Goal: Complete application form: Complete application form

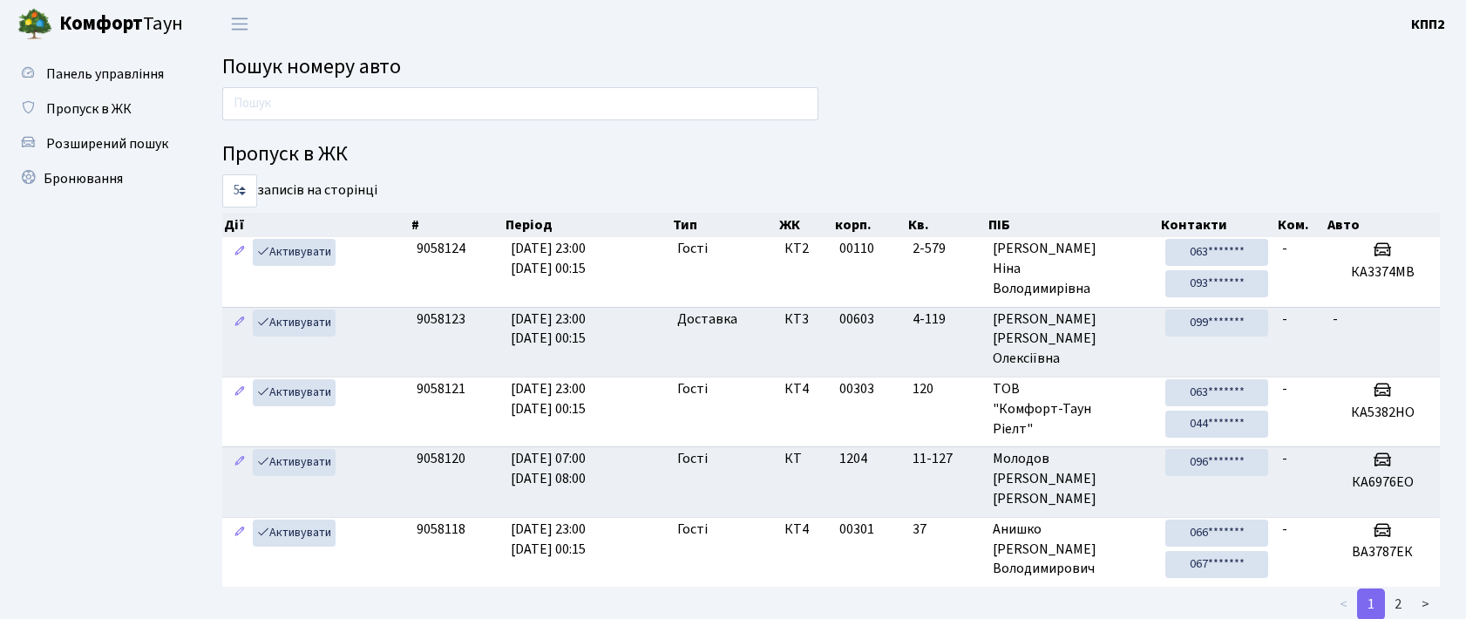
scroll to position [94, 0]
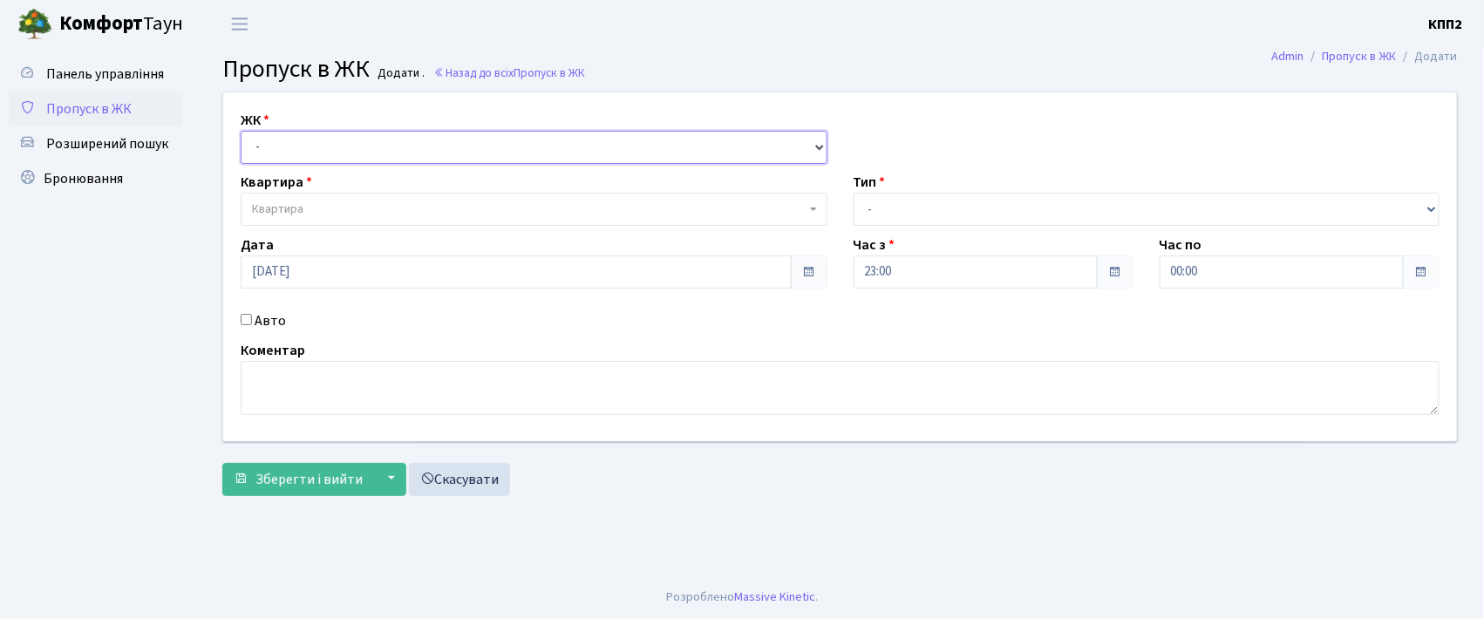
click at [300, 146] on select "- КТ, вул. Регенераторна, 4 КТ2, просп. Соборності, 17 КТ3, вул. Березнева, 16 …" at bounding box center [534, 147] width 587 height 33
select select "302"
click at [241, 131] on select "- КТ, вул. Регенераторна, 4 КТ2, просп. Соборності, 17 КТ3, вул. Березнева, 16 …" at bounding box center [534, 147] width 587 height 33
select select
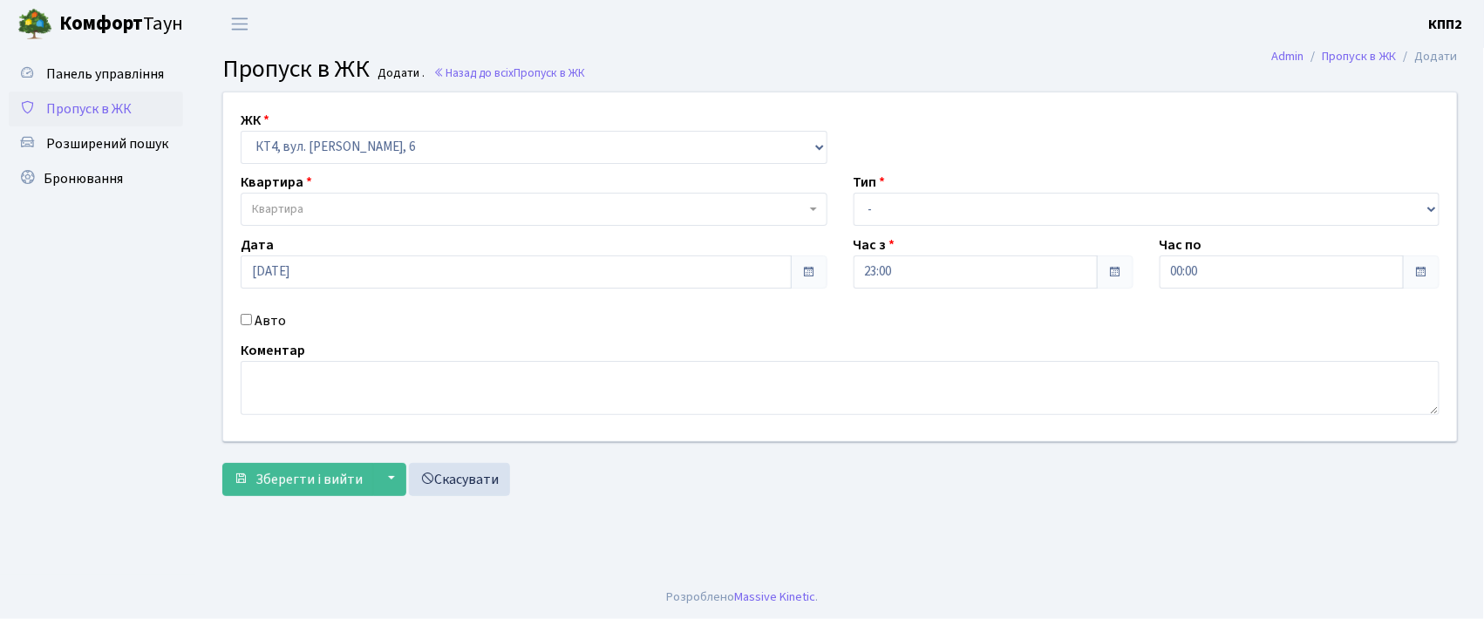
click at [270, 318] on label "Авто" at bounding box center [270, 320] width 31 height 21
click at [252, 318] on input "Авто" at bounding box center [246, 319] width 11 height 11
checkbox input "true"
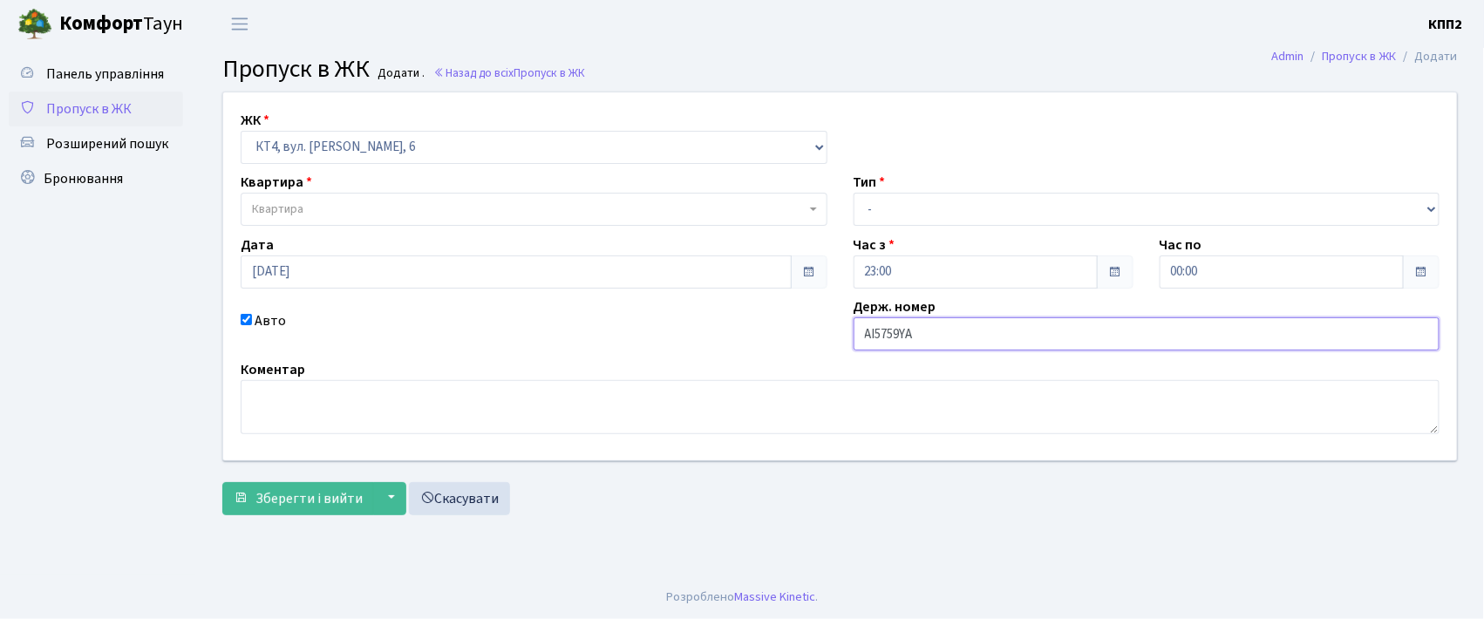
type input "АІ5759YА"
click at [329, 202] on span "Квартира" at bounding box center [529, 209] width 554 height 17
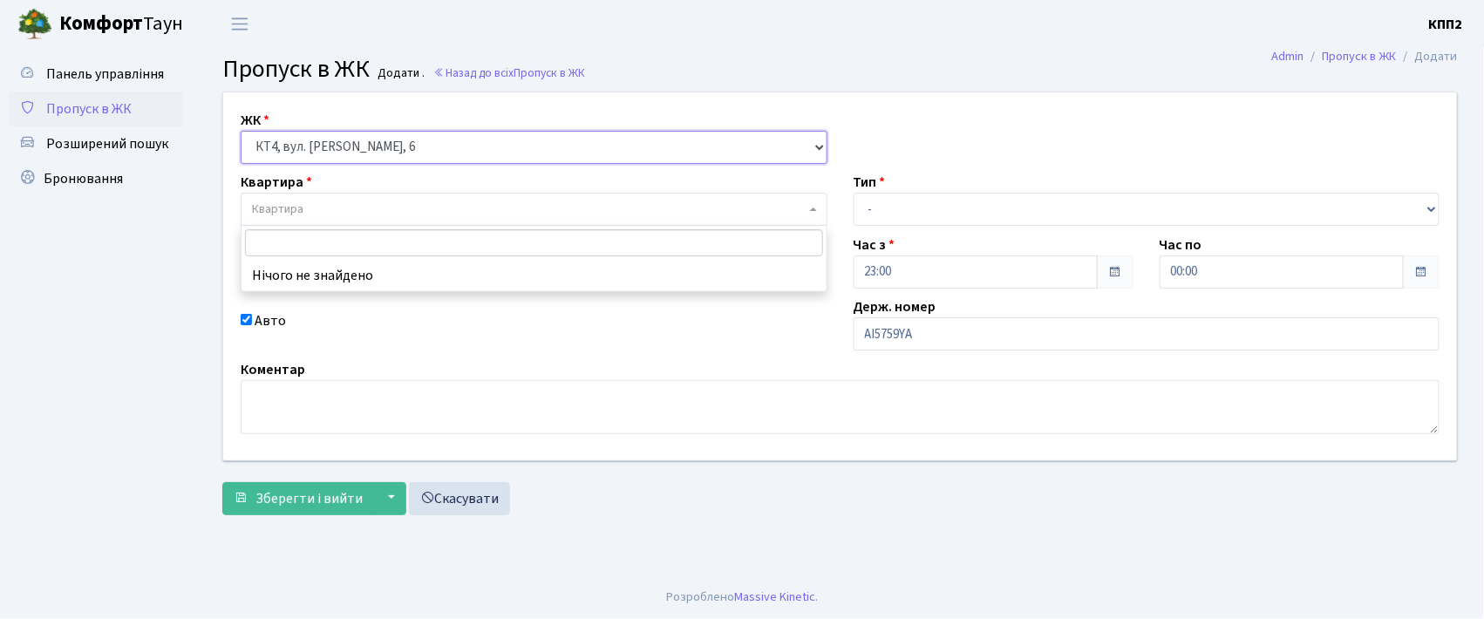
drag, startPoint x: 394, startPoint y: 146, endPoint x: 392, endPoint y: 158, distance: 11.5
click at [394, 146] on select "- КТ, вул. Регенераторна, 4 КТ2, просп. Соборності, 17 КТ3, вул. Березнева, 16 …" at bounding box center [534, 147] width 587 height 33
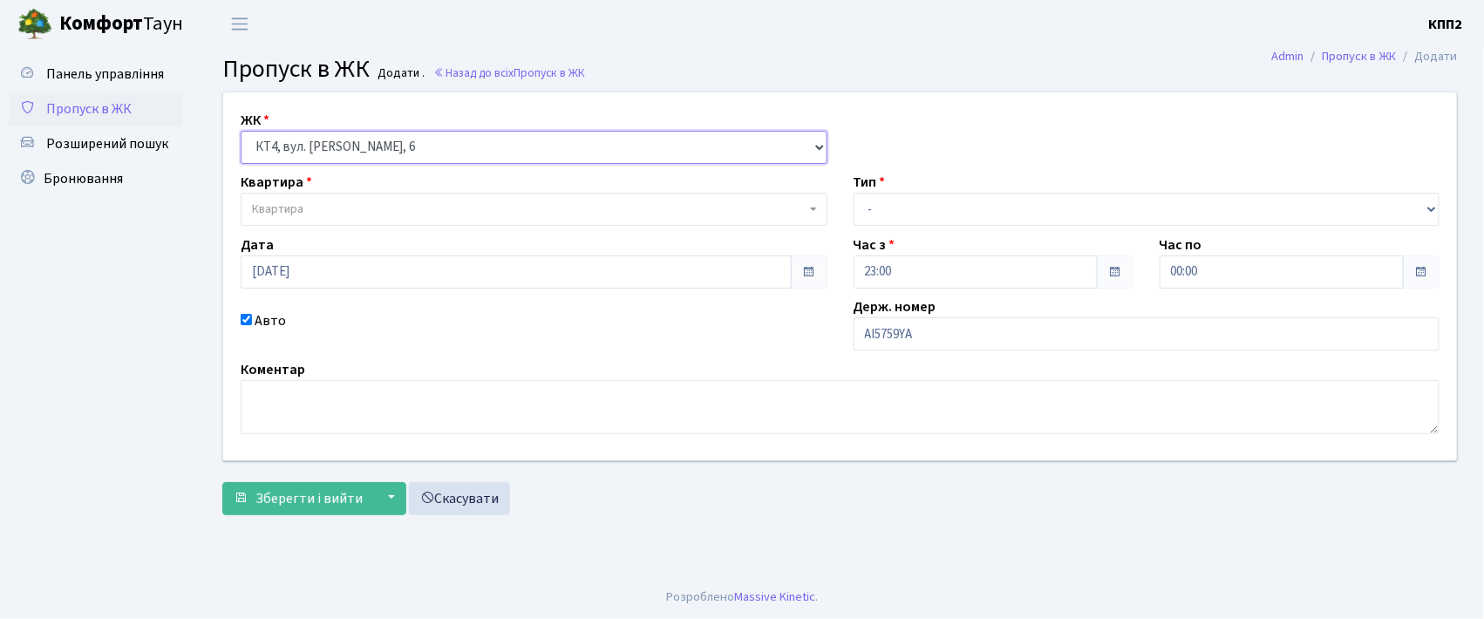
click at [241, 131] on select "- КТ, вул. Регенераторна, 4 КТ2, просп. Соборності, 17 КТ3, вул. Березнева, 16 …" at bounding box center [534, 147] width 587 height 33
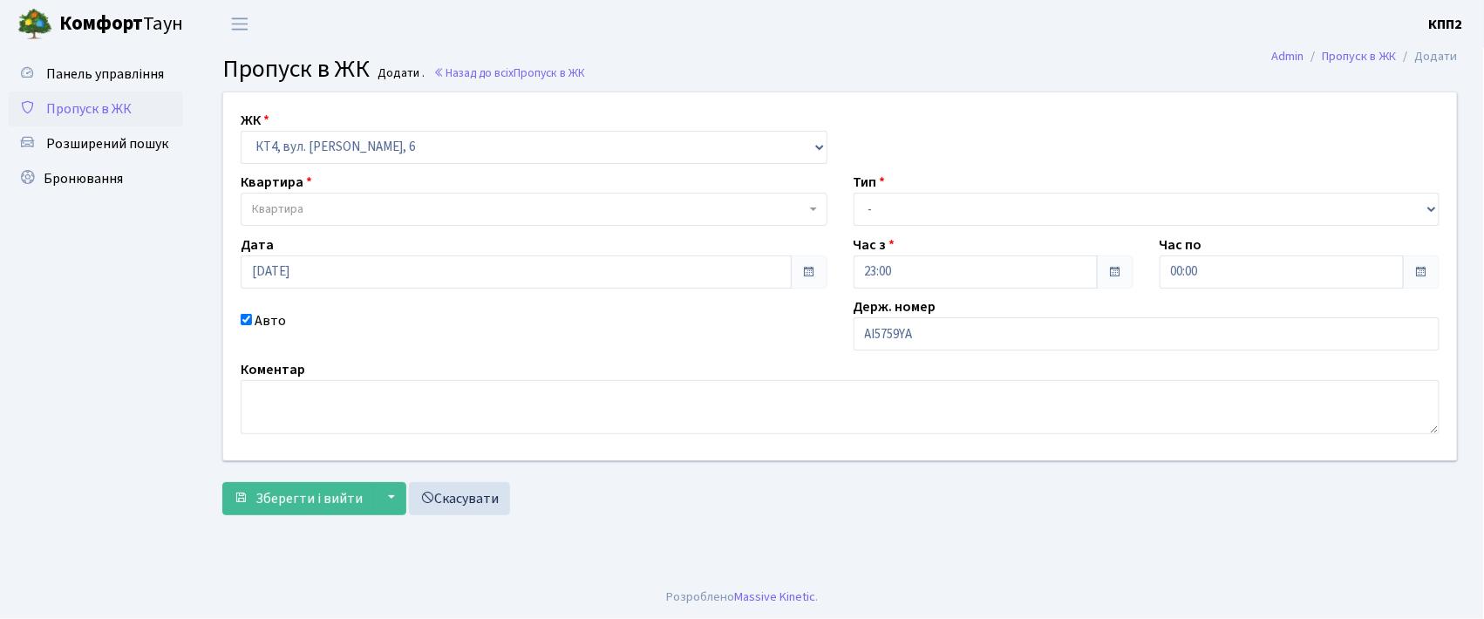
click at [357, 208] on span "Квартира" at bounding box center [529, 209] width 554 height 17
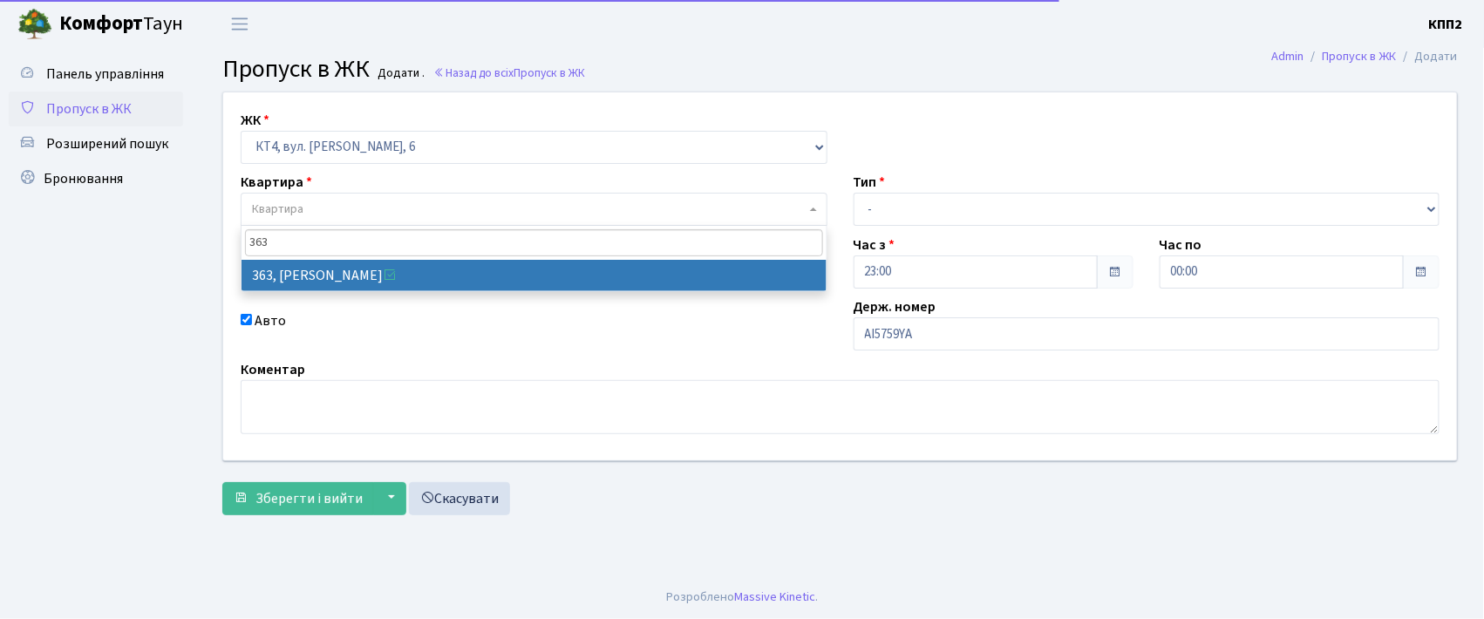
type input "363"
select select "17070"
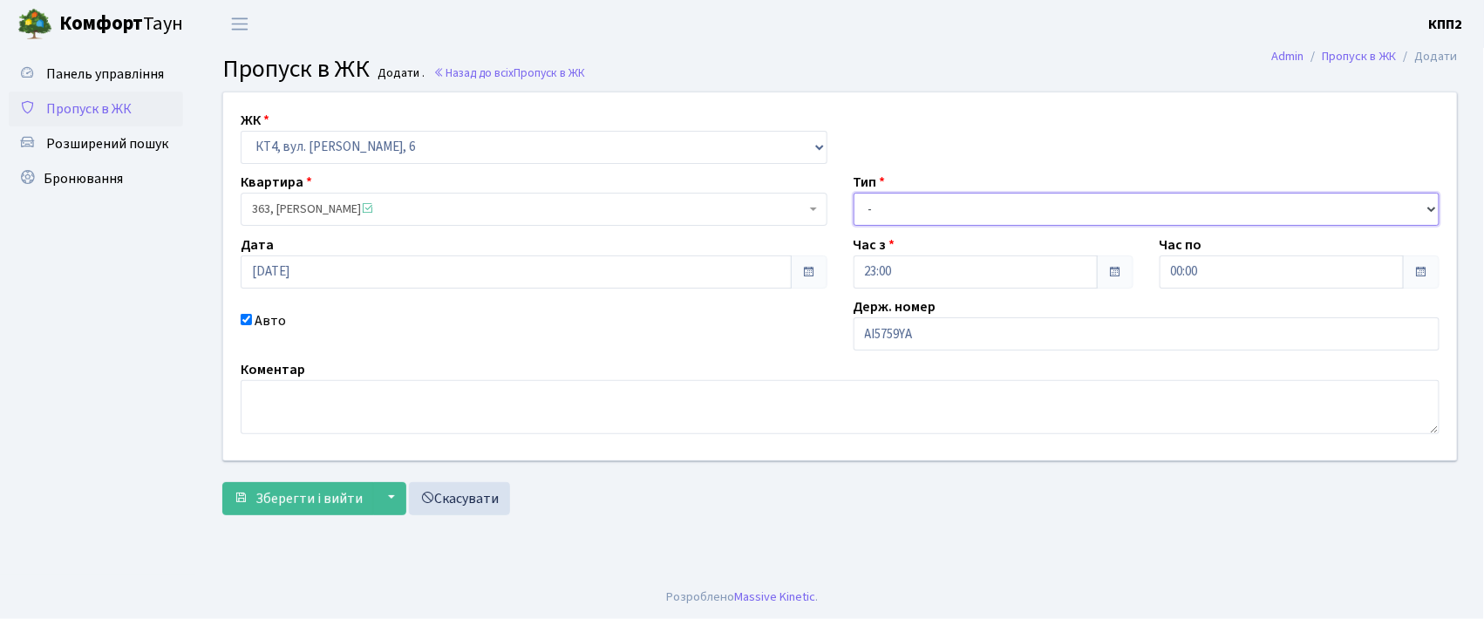
click at [907, 207] on select "- Доставка Таксі Гості Сервіс" at bounding box center [1147, 209] width 587 height 33
select select "2"
click at [854, 193] on select "- Доставка Таксі Гості Сервіс" at bounding box center [1147, 209] width 587 height 33
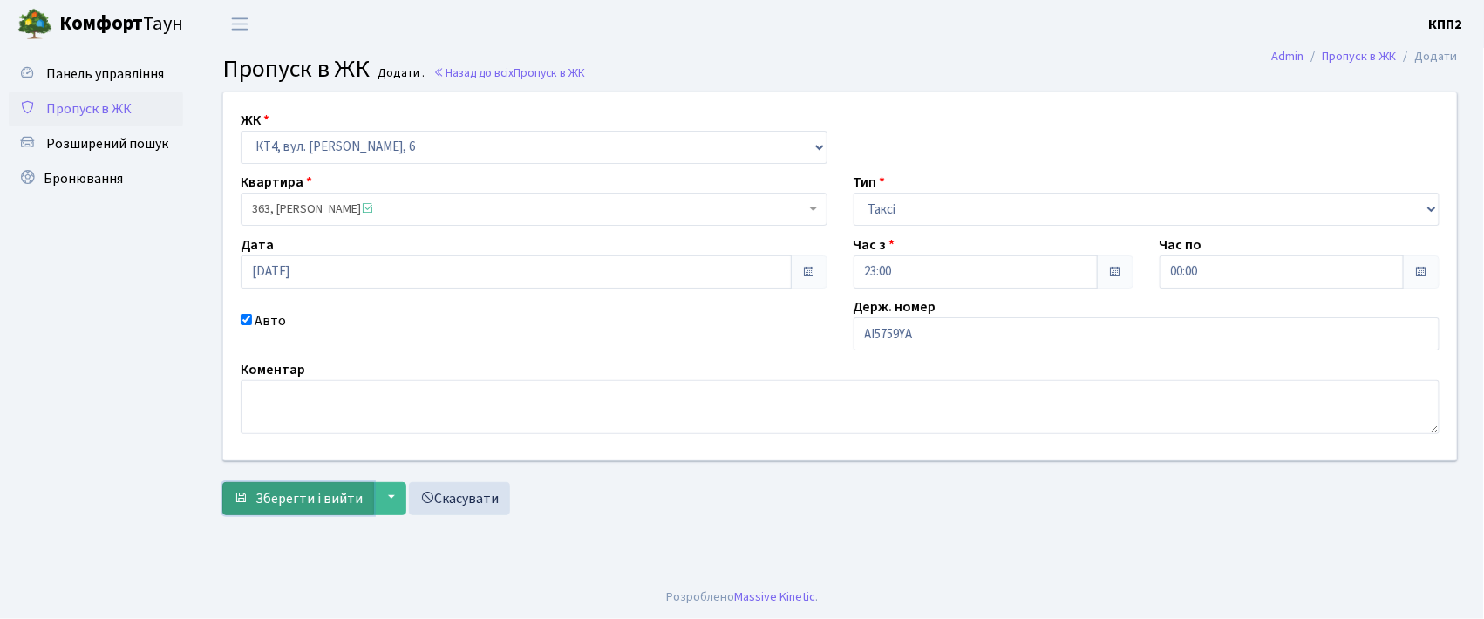
click at [279, 493] on span "Зберегти і вийти" at bounding box center [308, 498] width 107 height 19
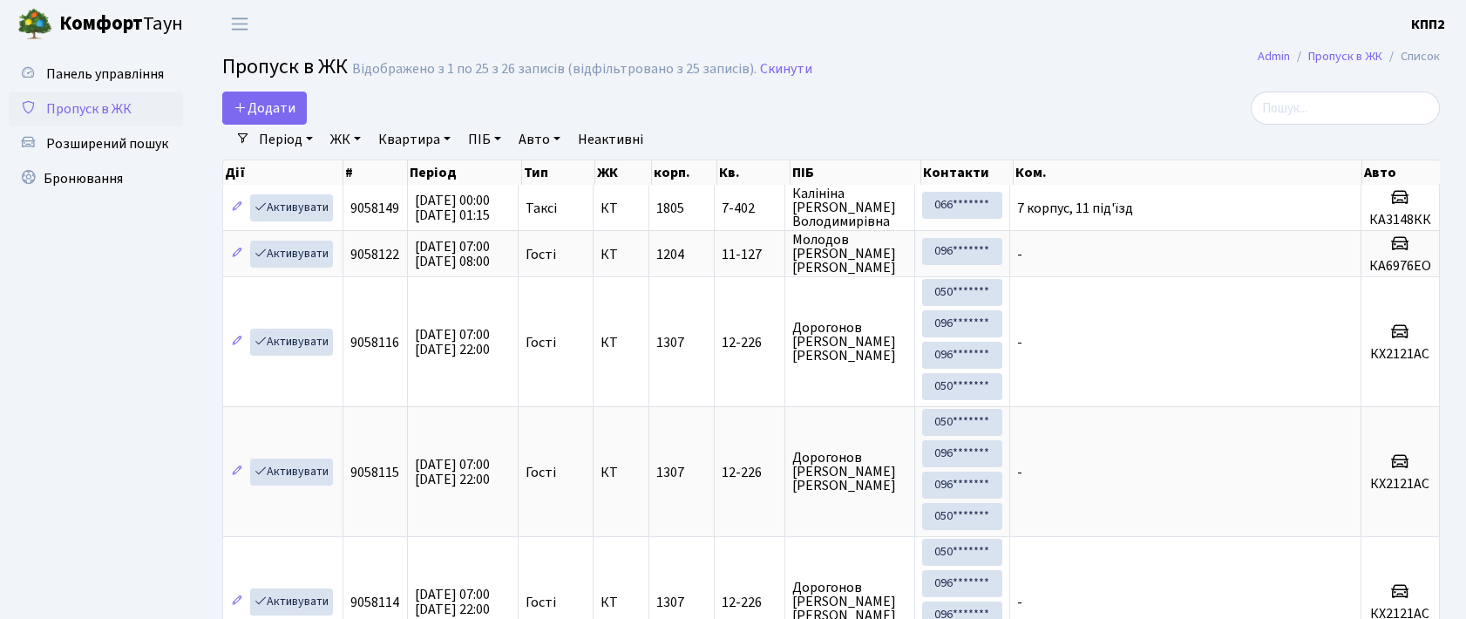
select select "25"
click at [280, 103] on span "Додати" at bounding box center [265, 108] width 62 height 19
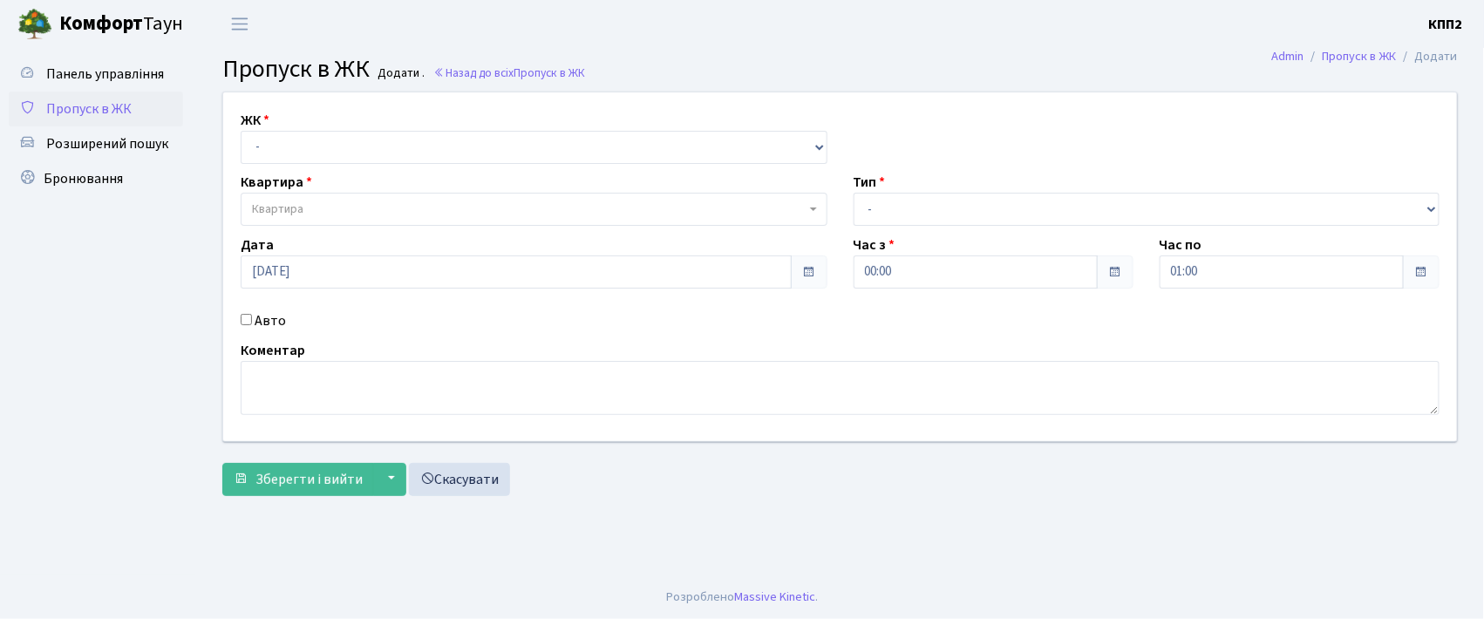
click at [249, 317] on input "Авто" at bounding box center [246, 319] width 11 height 11
checkbox input "true"
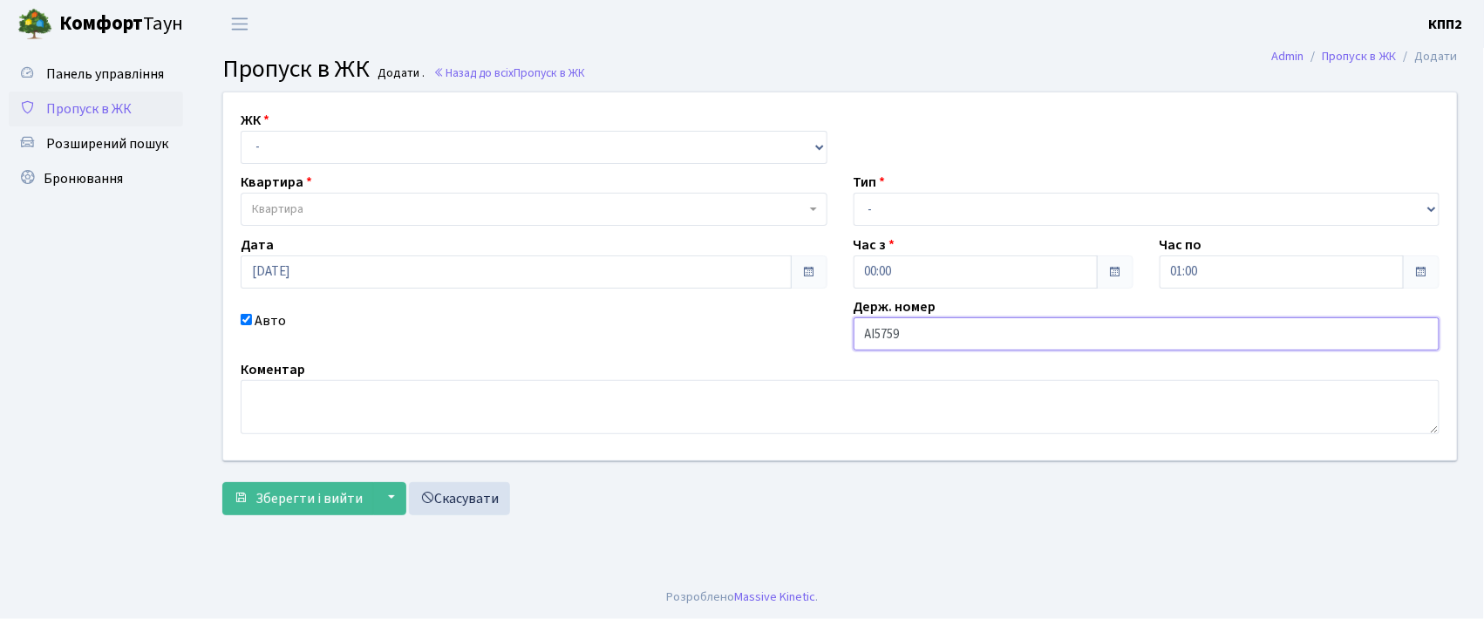
type input "АІ5759YА"
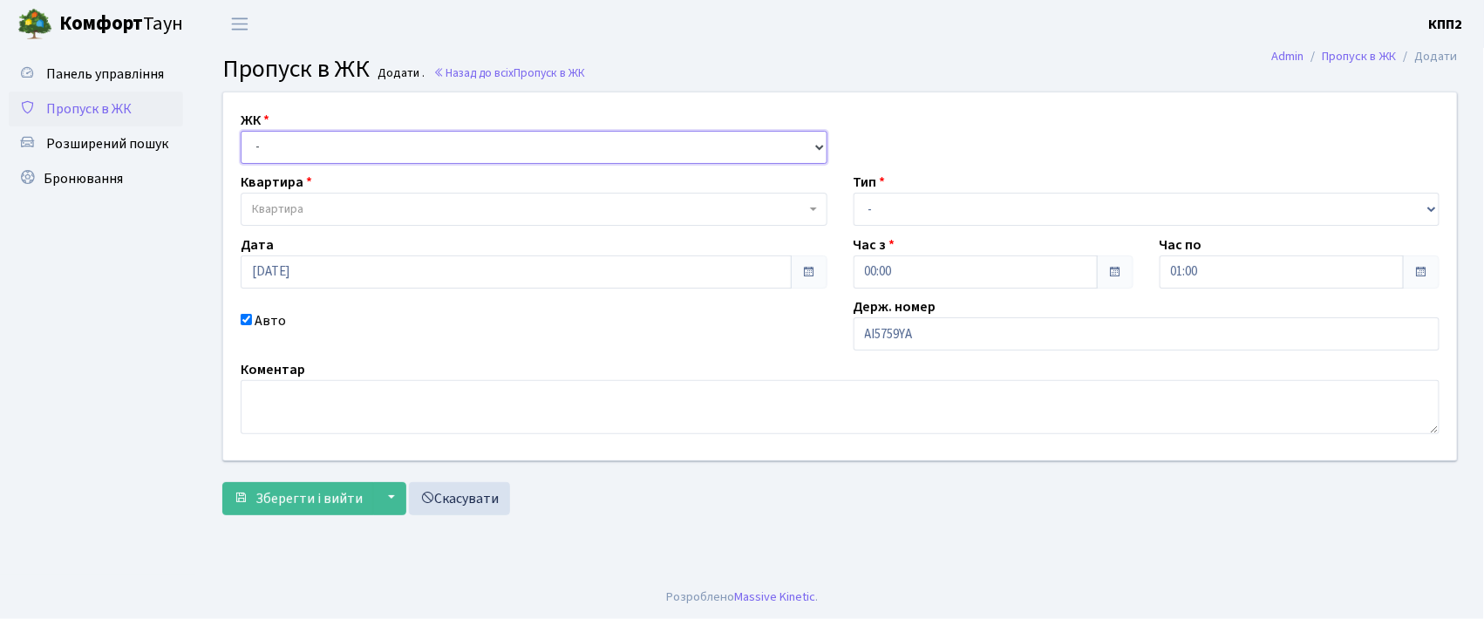
click at [339, 159] on select "- КТ, вул. Регенераторна, 4 КТ2, просп. Соборності, 17 КТ3, вул. Березнева, 16 …" at bounding box center [534, 147] width 587 height 33
select select "302"
click at [241, 131] on select "- КТ, вул. Регенераторна, 4 КТ2, просп. Соборності, 17 КТ3, вул. Березнева, 16 …" at bounding box center [534, 147] width 587 height 33
select select
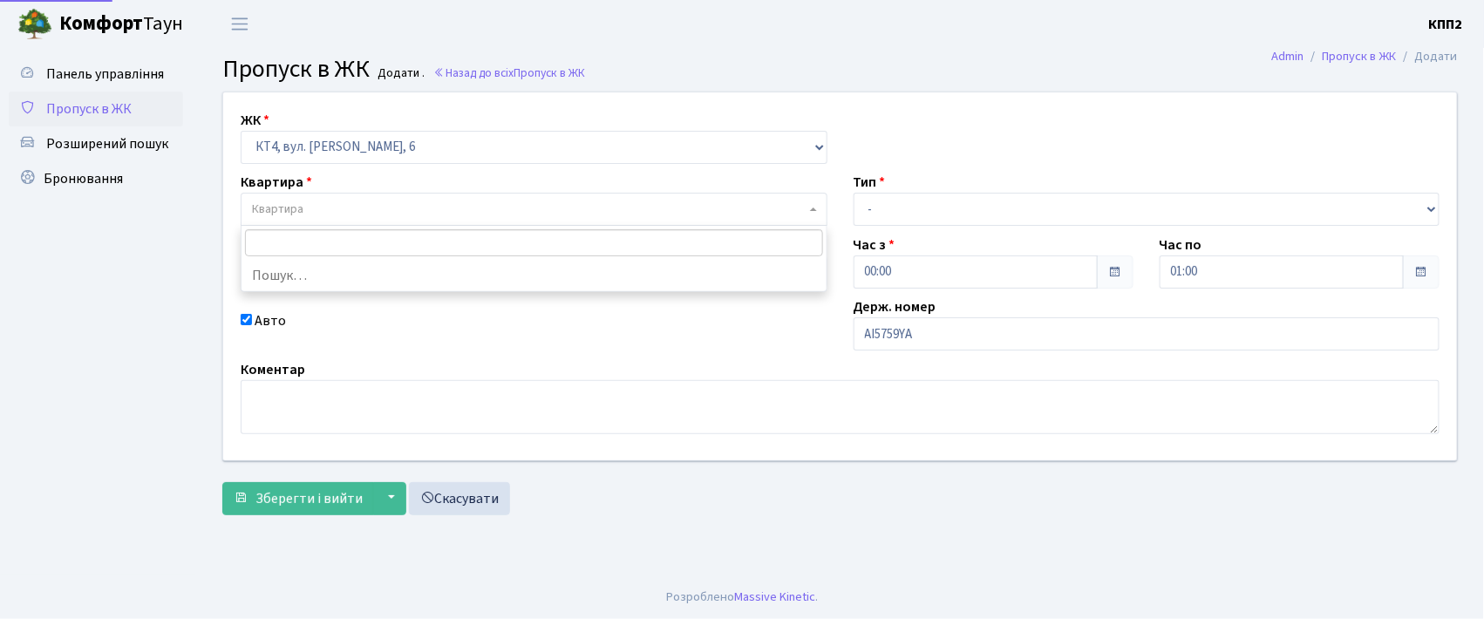
click at [340, 200] on span "Квартира" at bounding box center [534, 209] width 587 height 33
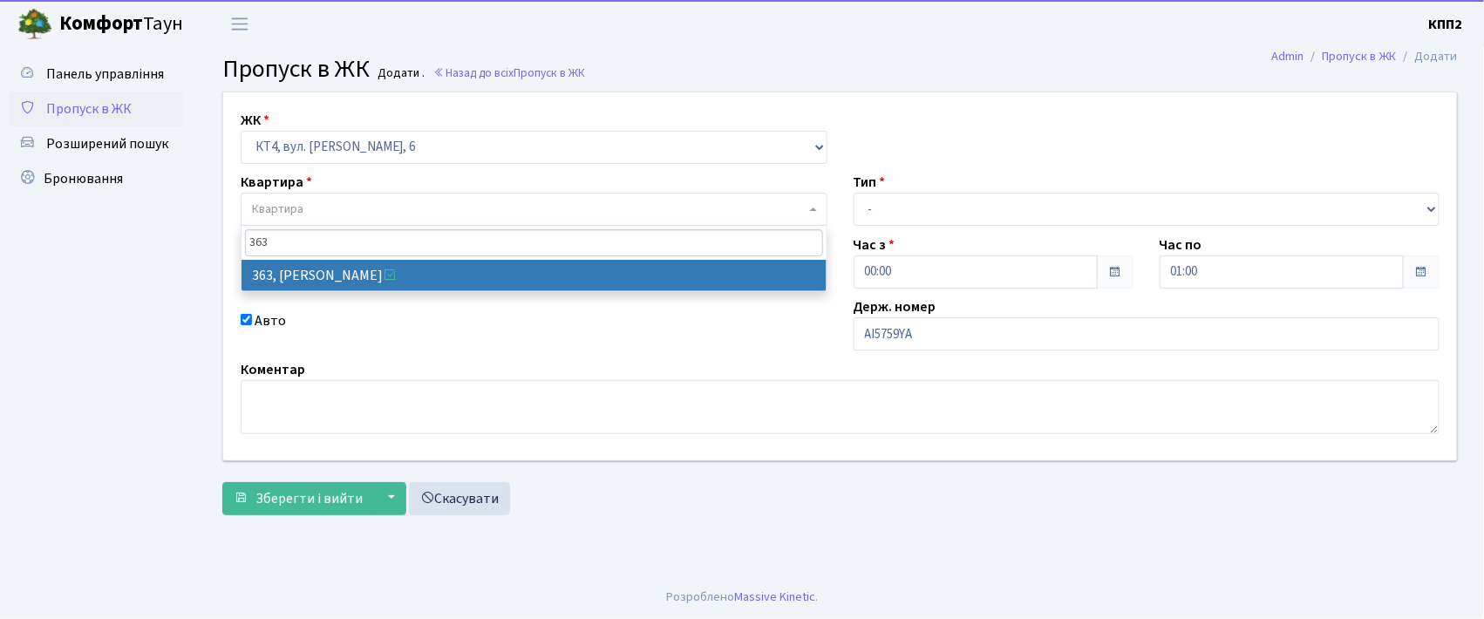
type input "363"
select select "17070"
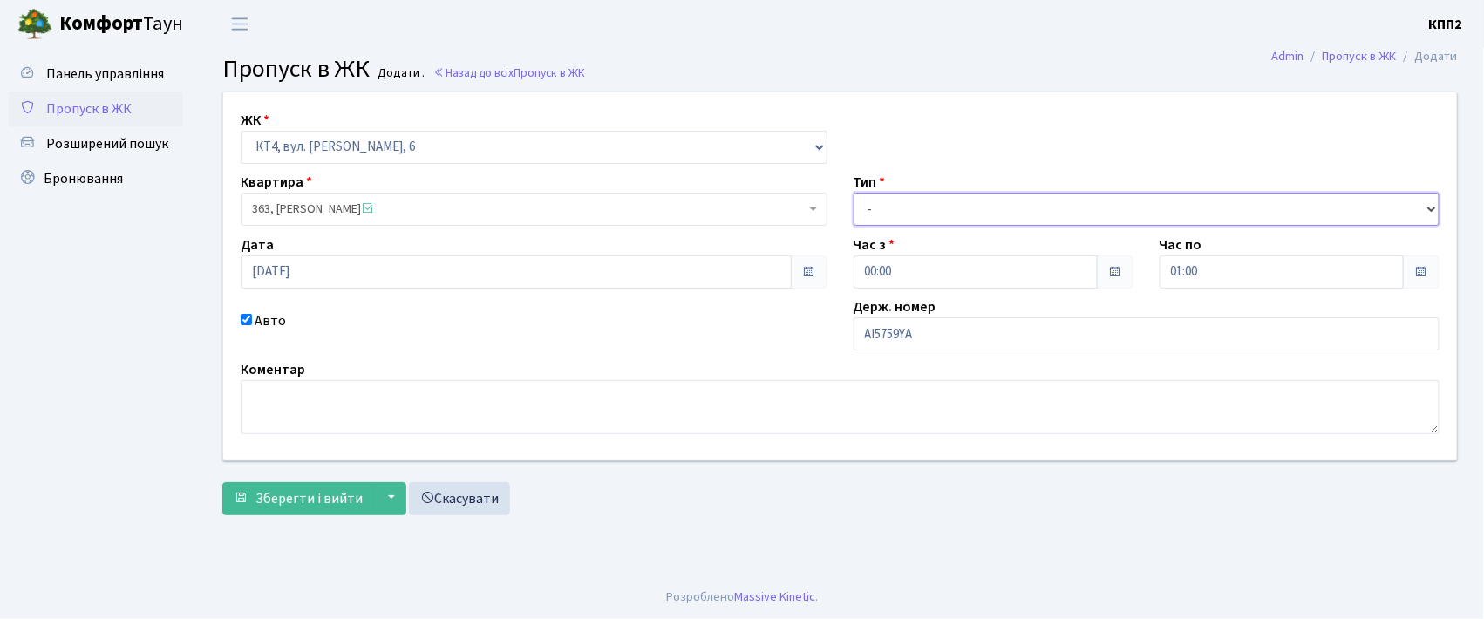
drag, startPoint x: 939, startPoint y: 201, endPoint x: 932, endPoint y: 225, distance: 25.4
click at [939, 201] on select "- Доставка Таксі Гості Сервіс" at bounding box center [1147, 209] width 587 height 33
select select "3"
click at [854, 193] on select "- Доставка Таксі Гості Сервіс" at bounding box center [1147, 209] width 587 height 33
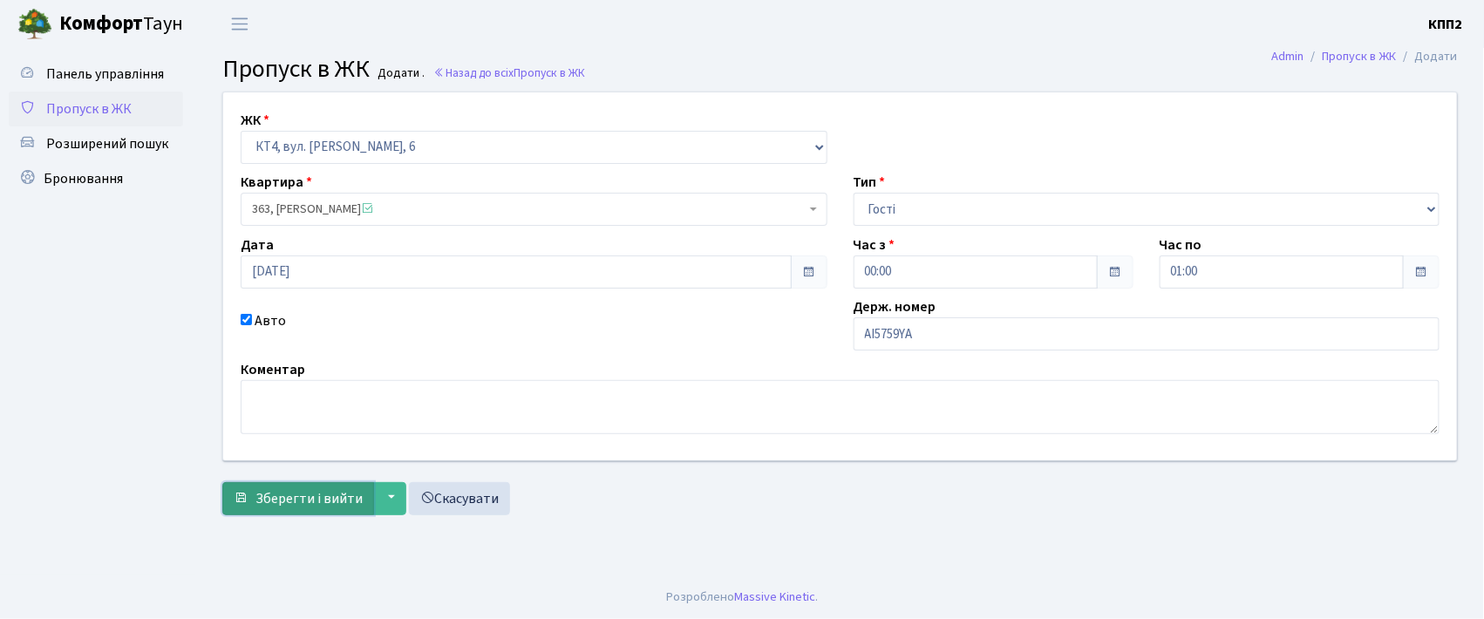
click at [266, 489] on span "Зберегти і вийти" at bounding box center [308, 498] width 107 height 19
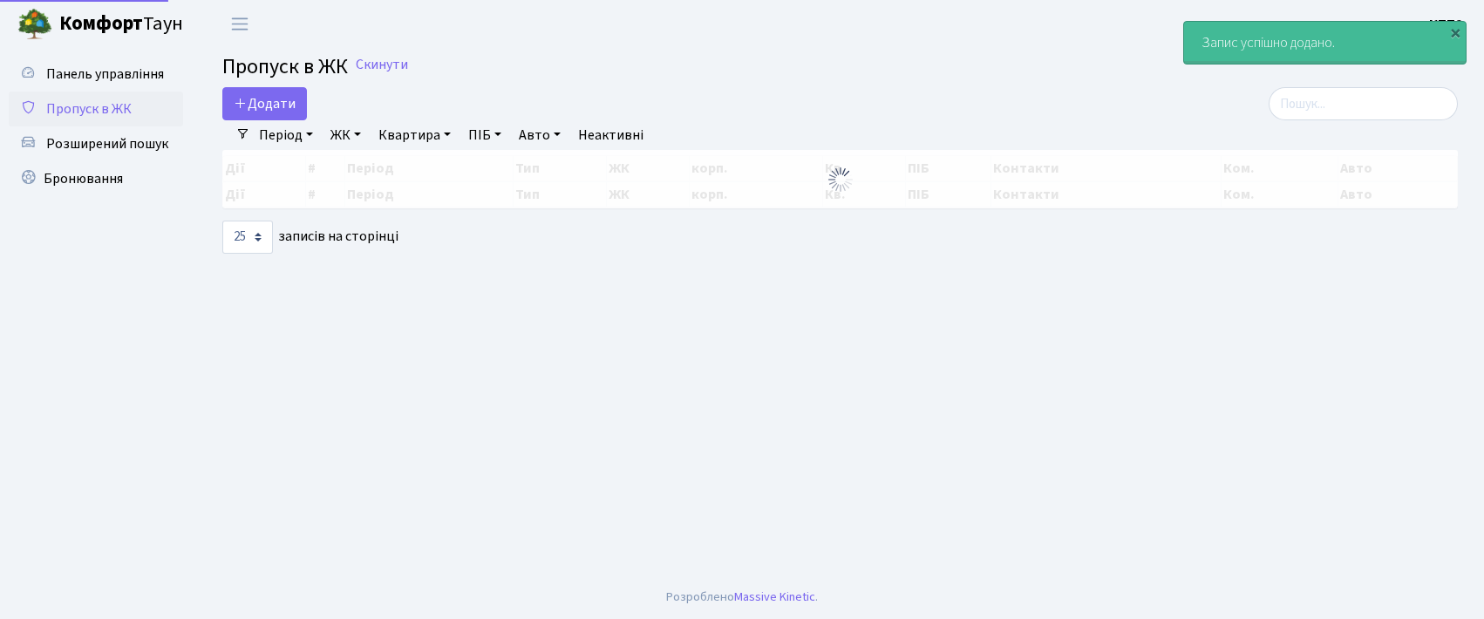
select select "25"
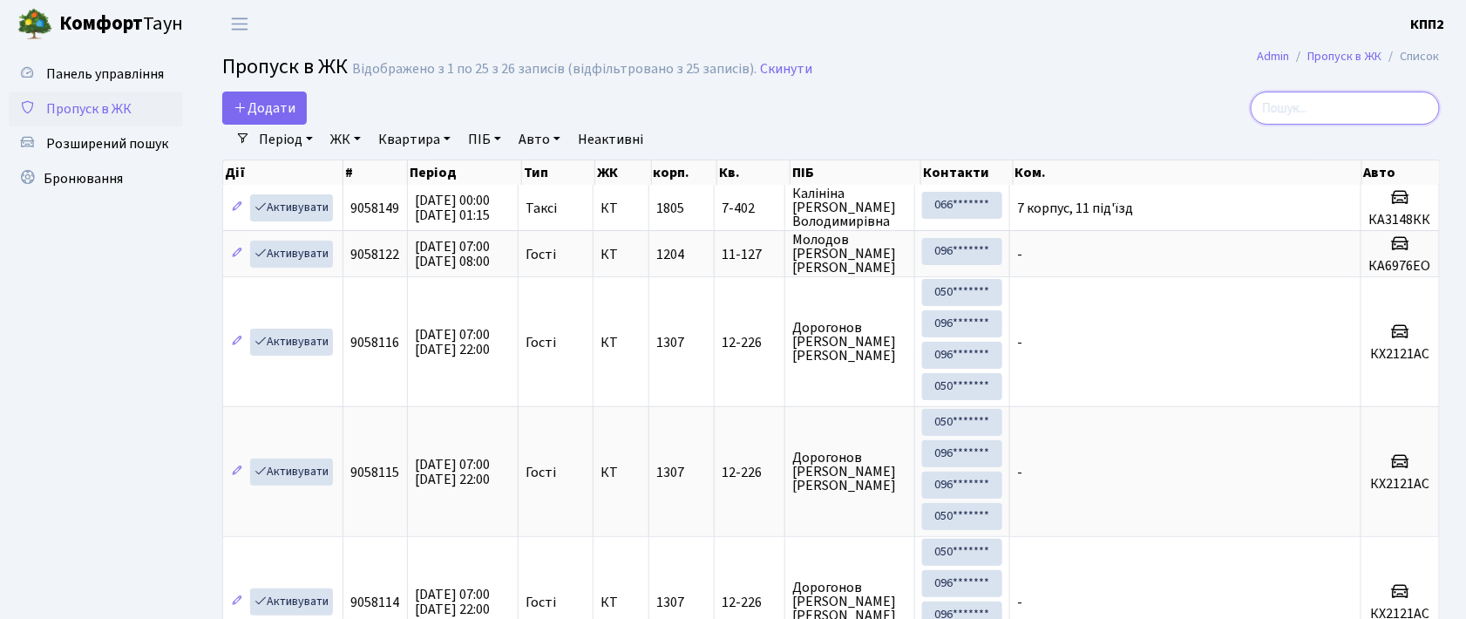
click at [1323, 106] on input "search" at bounding box center [1345, 108] width 189 height 33
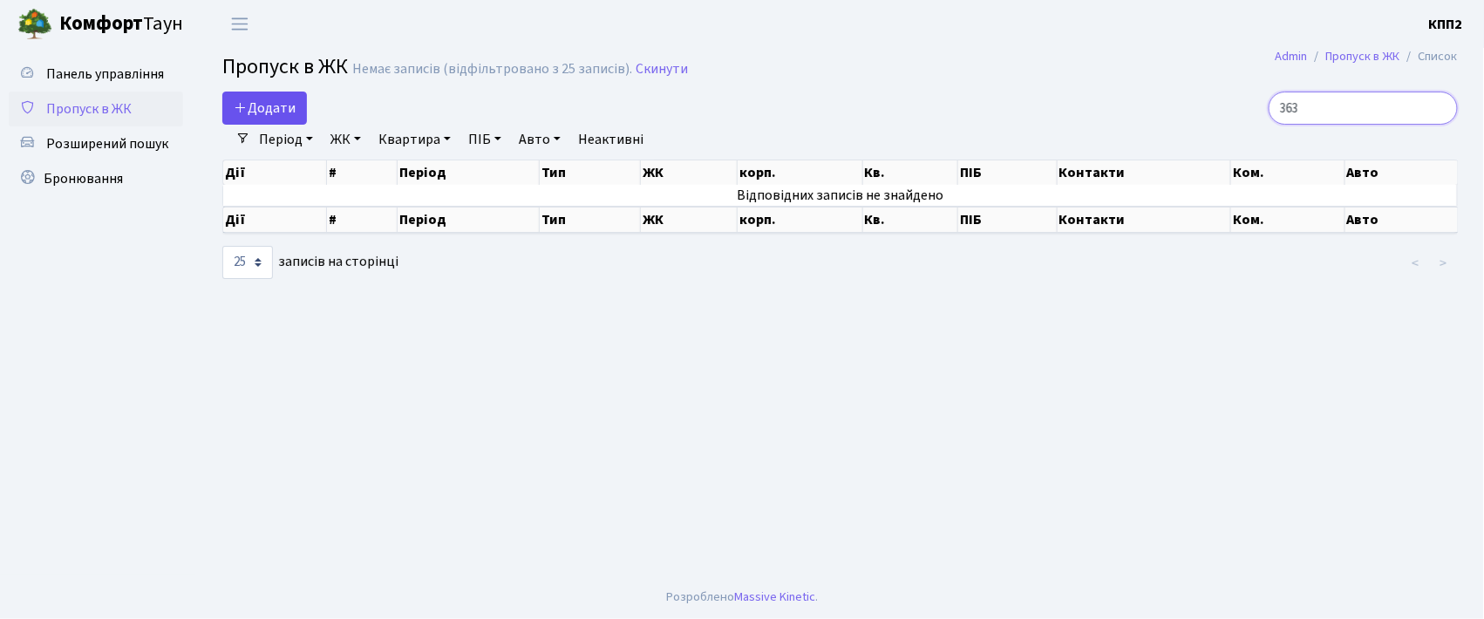
type input "363"
click at [262, 117] on span "Додати" at bounding box center [265, 108] width 62 height 19
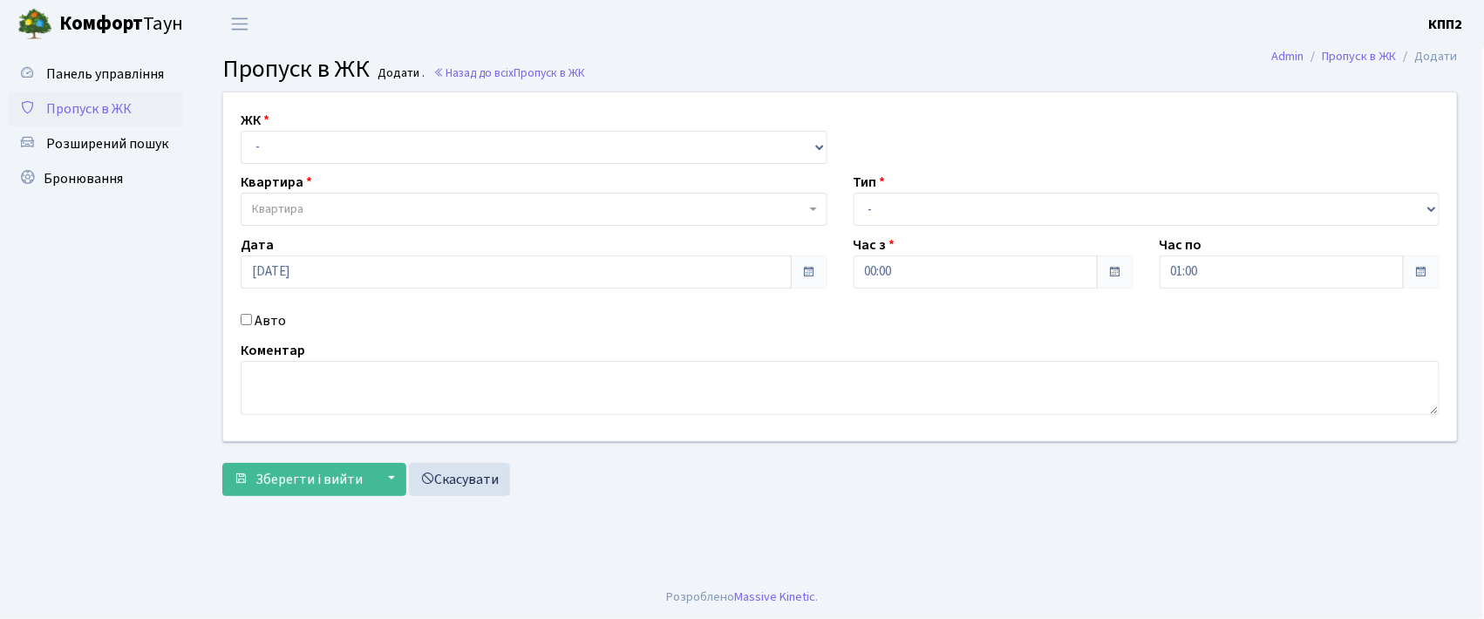
click at [251, 317] on input "Авто" at bounding box center [246, 319] width 11 height 11
checkbox input "true"
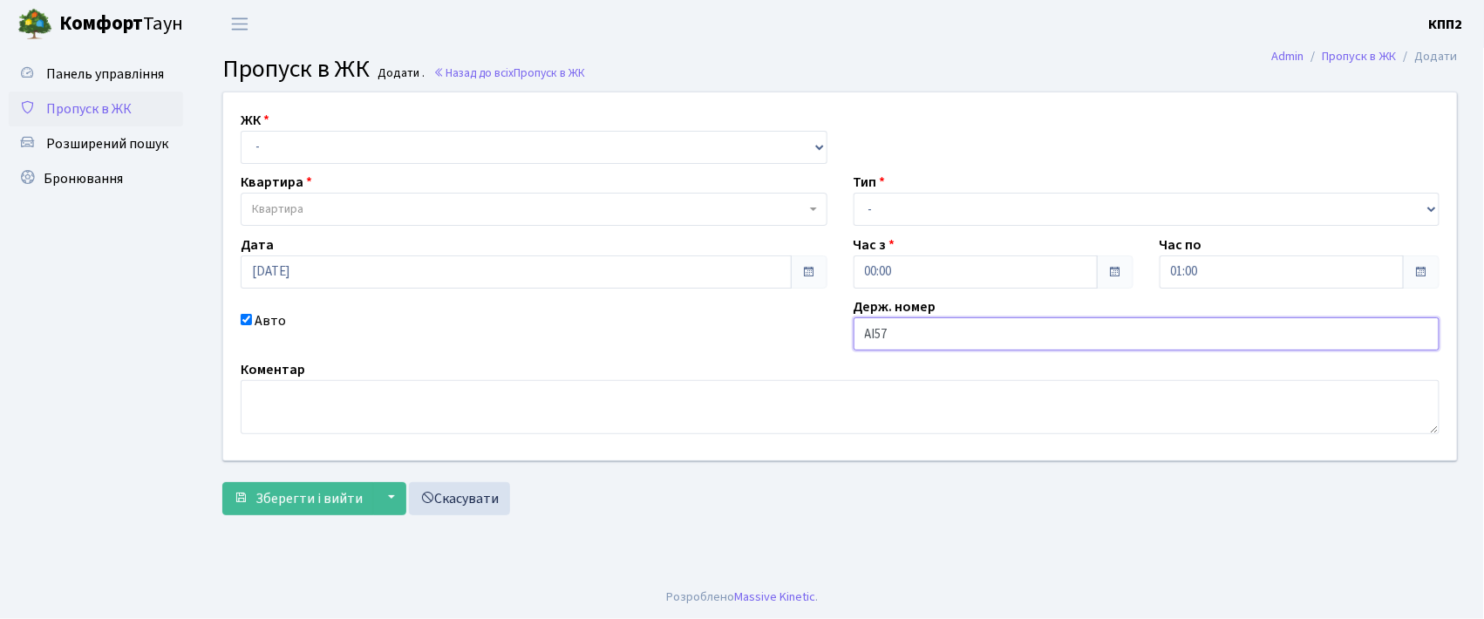
type input "АІ5759YА"
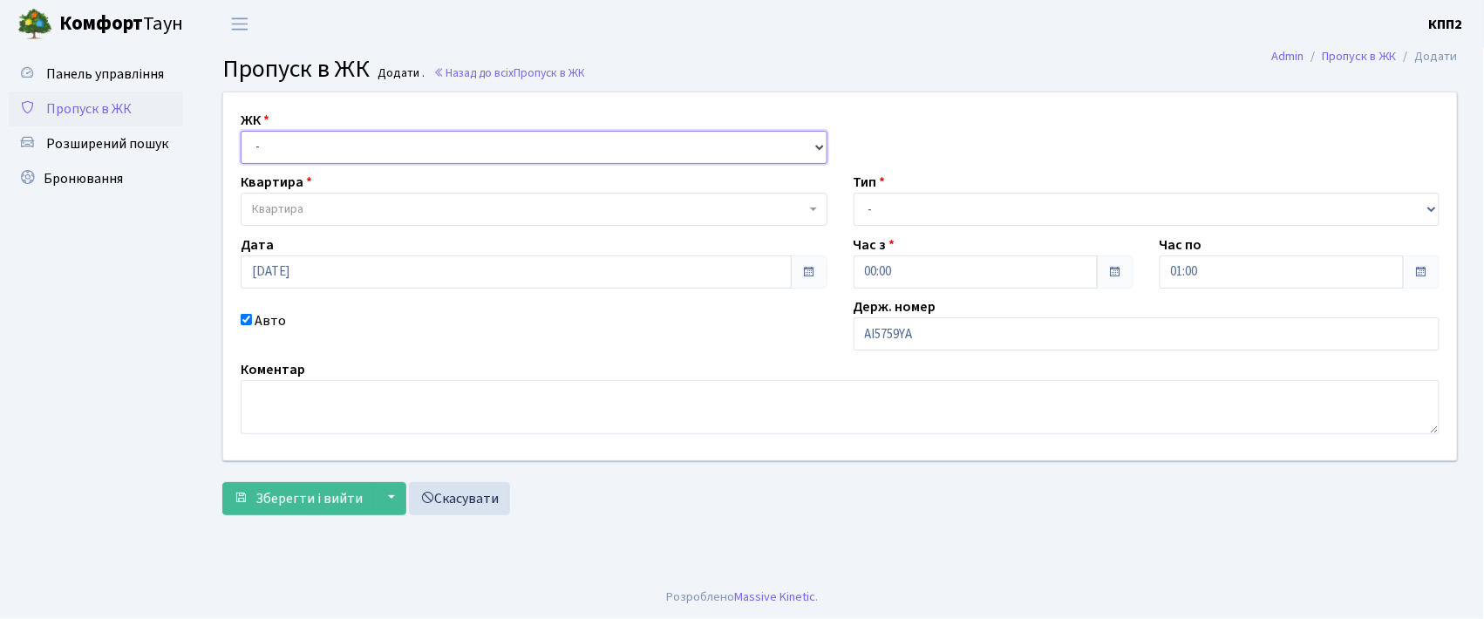
drag, startPoint x: 318, startPoint y: 144, endPoint x: 318, endPoint y: 158, distance: 14.0
click at [318, 144] on select "- КТ, вул. Регенераторна, 4 КТ2, просп. Соборності, 17 КТ3, вул. Березнева, 16 …" at bounding box center [534, 147] width 587 height 33
select select "302"
click at [241, 131] on select "- КТ, вул. Регенераторна, 4 КТ2, просп. Соборності, 17 КТ3, вул. Березнева, 16 …" at bounding box center [534, 147] width 587 height 33
select select
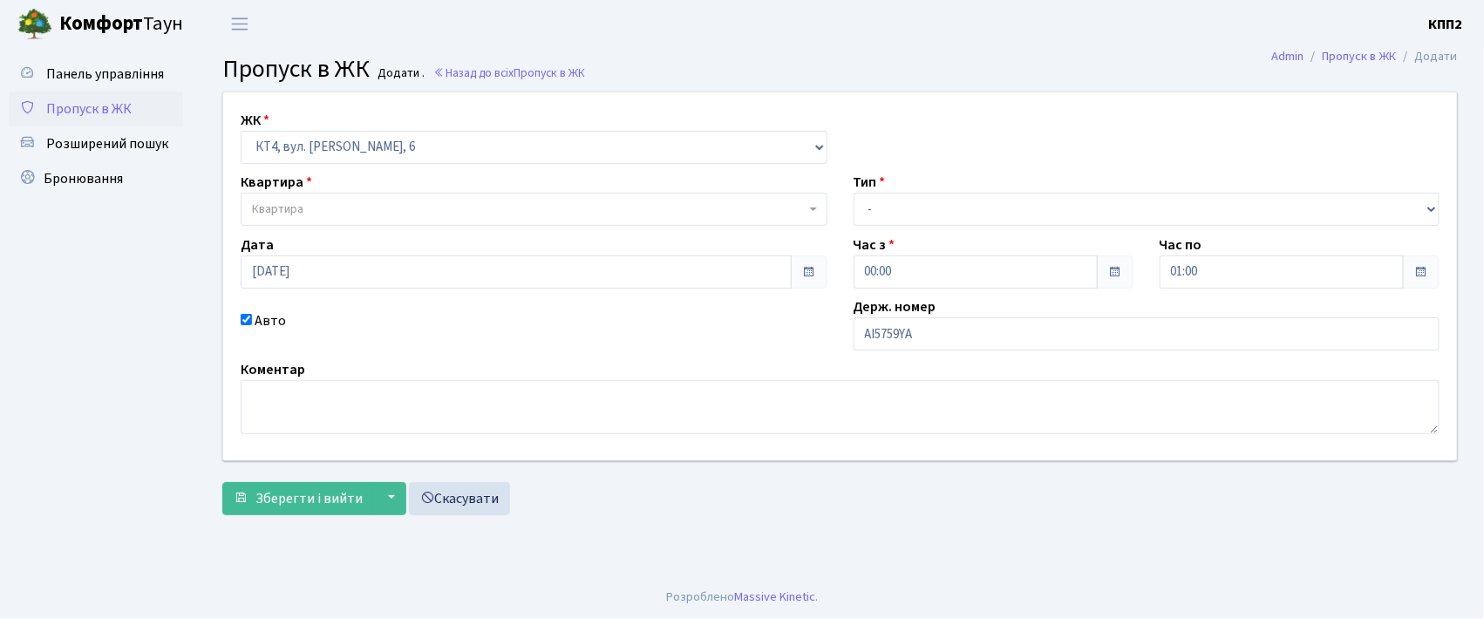
click at [316, 203] on span "Квартира" at bounding box center [529, 209] width 554 height 17
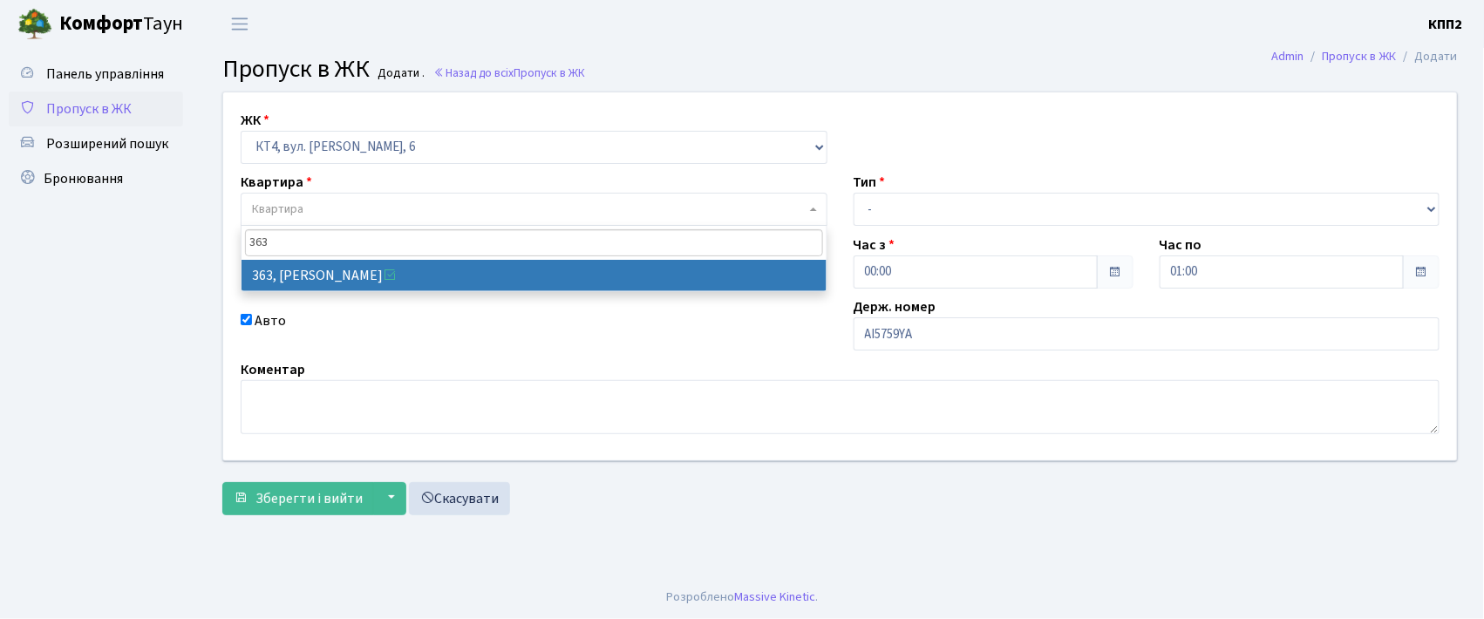
type input "363"
select select "17070"
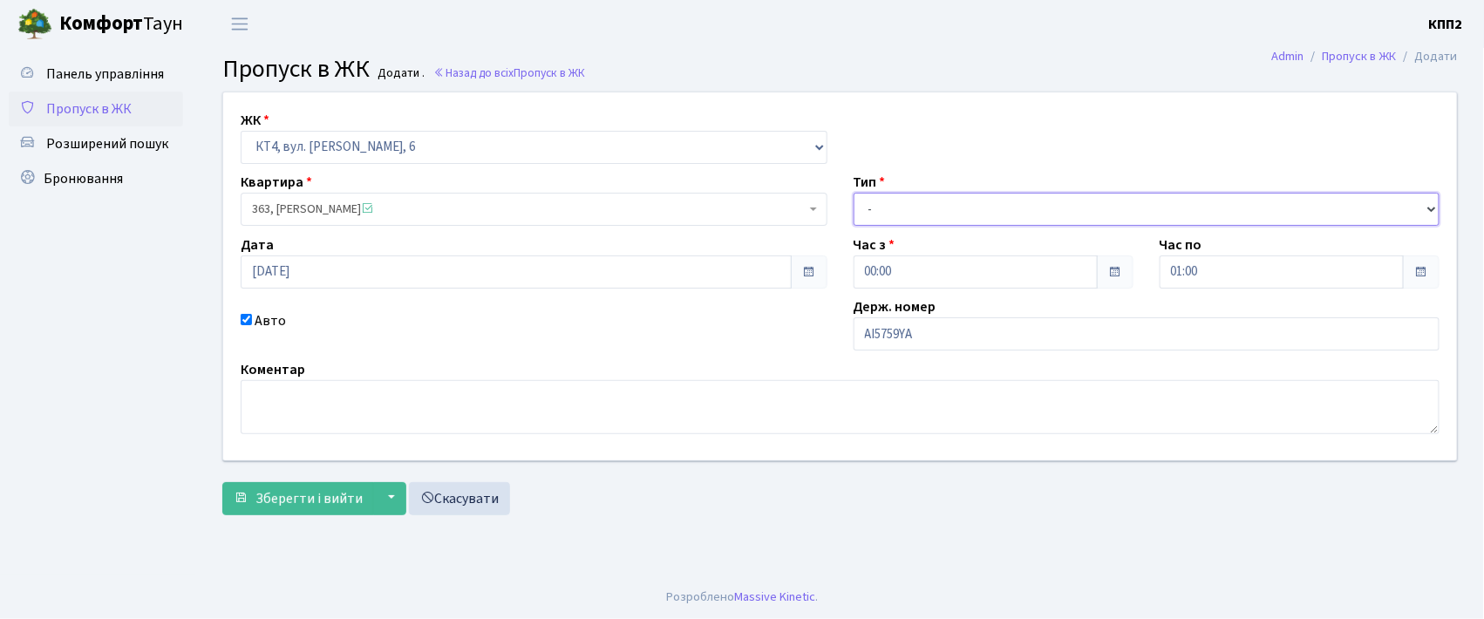
click at [862, 211] on select "- Доставка Таксі Гості Сервіс" at bounding box center [1147, 209] width 587 height 33
select select "3"
click at [854, 193] on select "- Доставка Таксі Гості Сервіс" at bounding box center [1147, 209] width 587 height 33
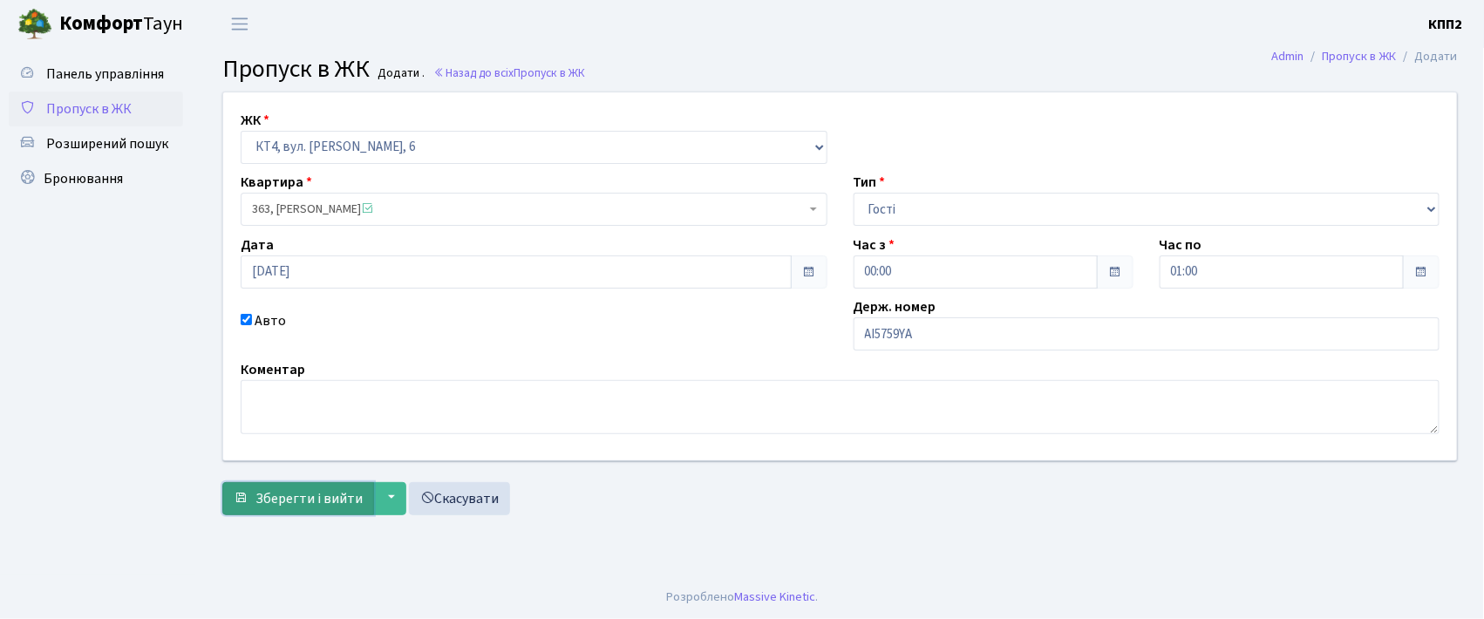
click at [314, 493] on span "Зберегти і вийти" at bounding box center [308, 498] width 107 height 19
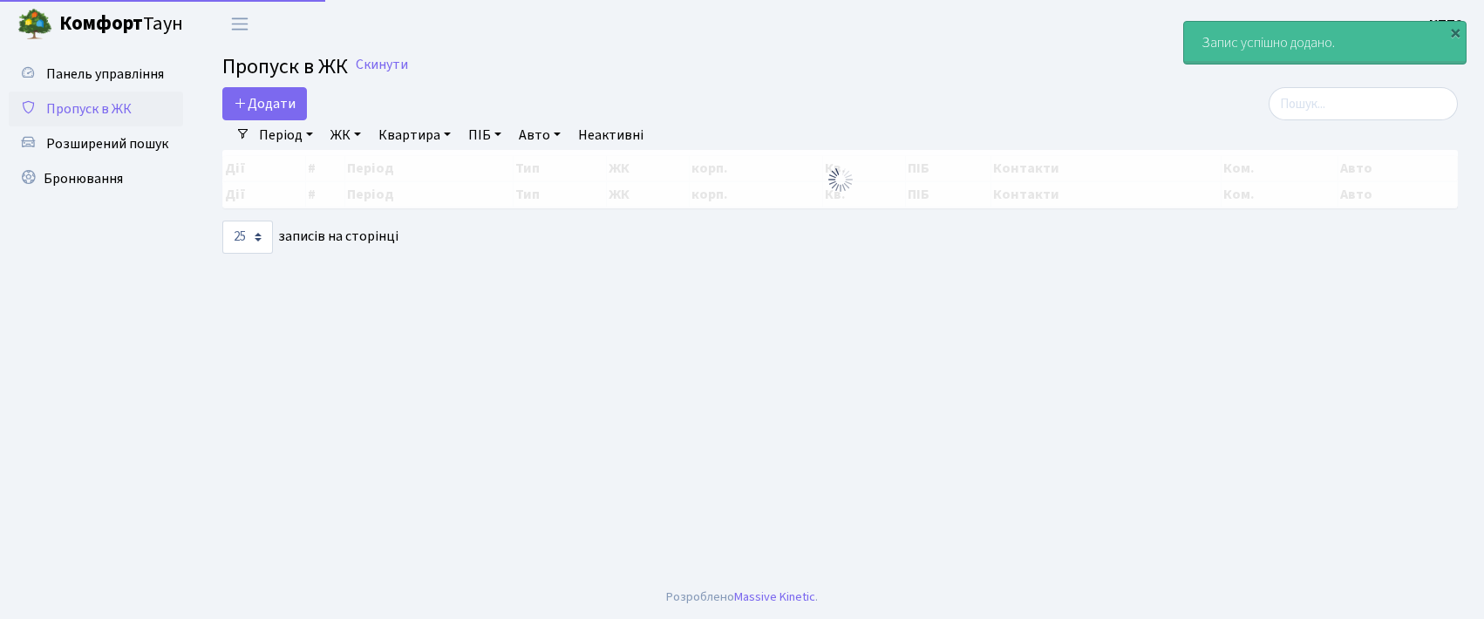
select select "25"
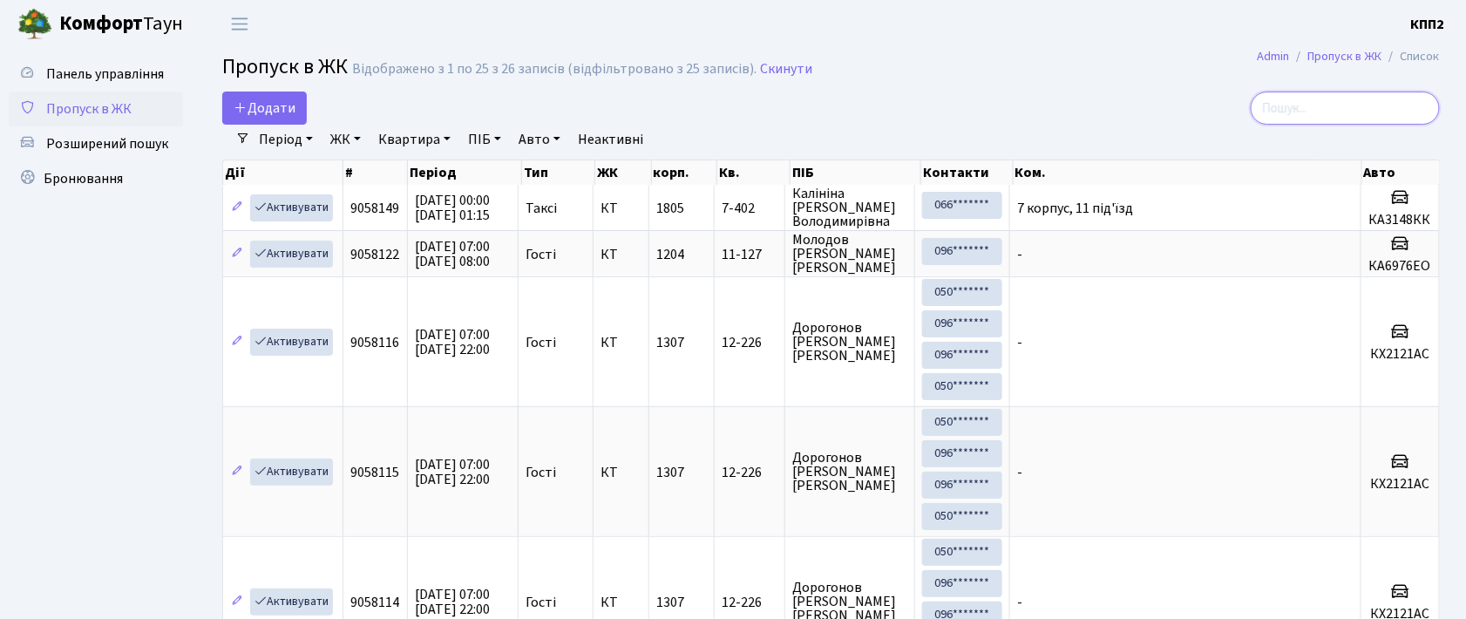
click at [1330, 110] on input "search" at bounding box center [1345, 108] width 189 height 33
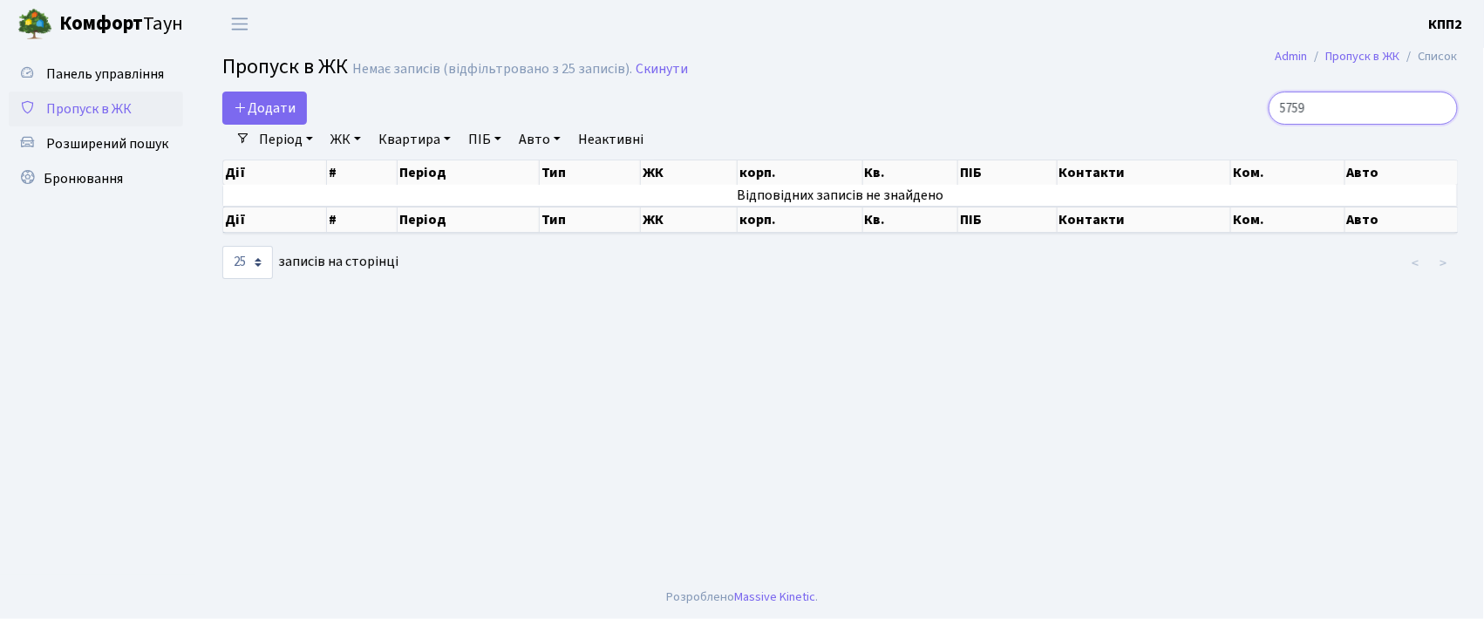
type input "5759"
click at [92, 103] on span "Пропуск в ЖК" at bounding box center [88, 108] width 85 height 19
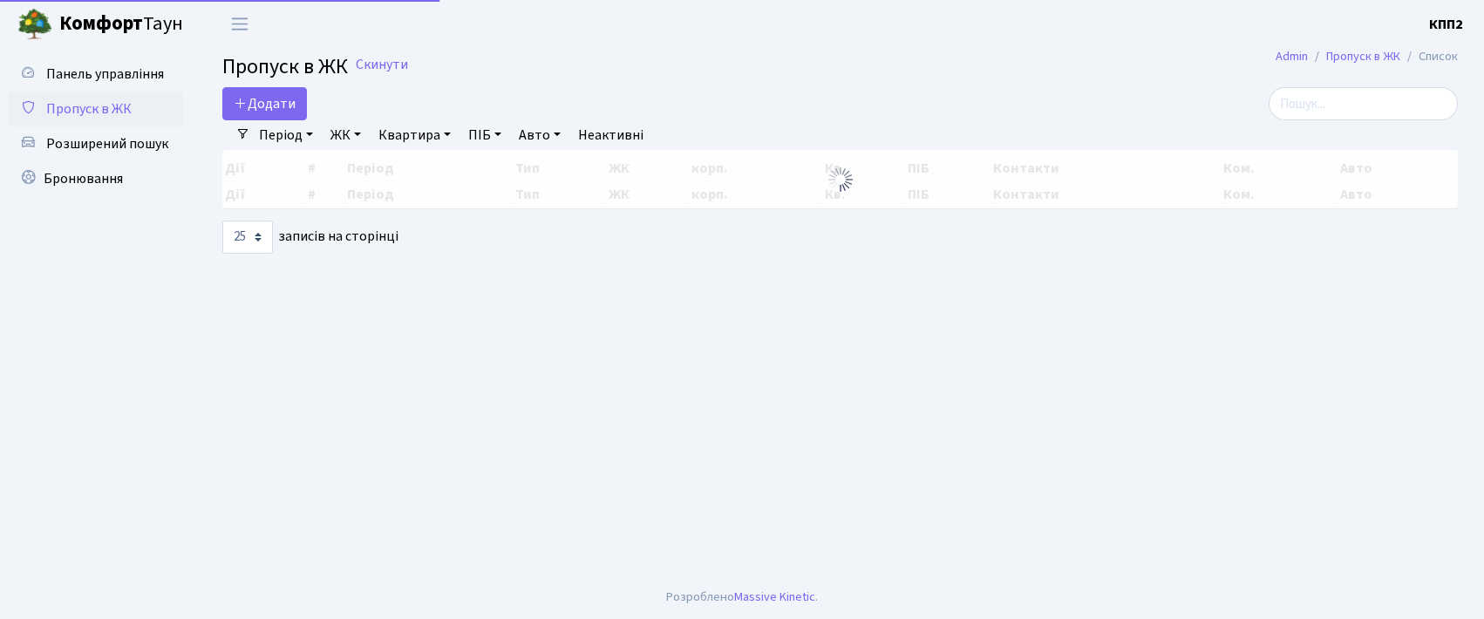
select select "25"
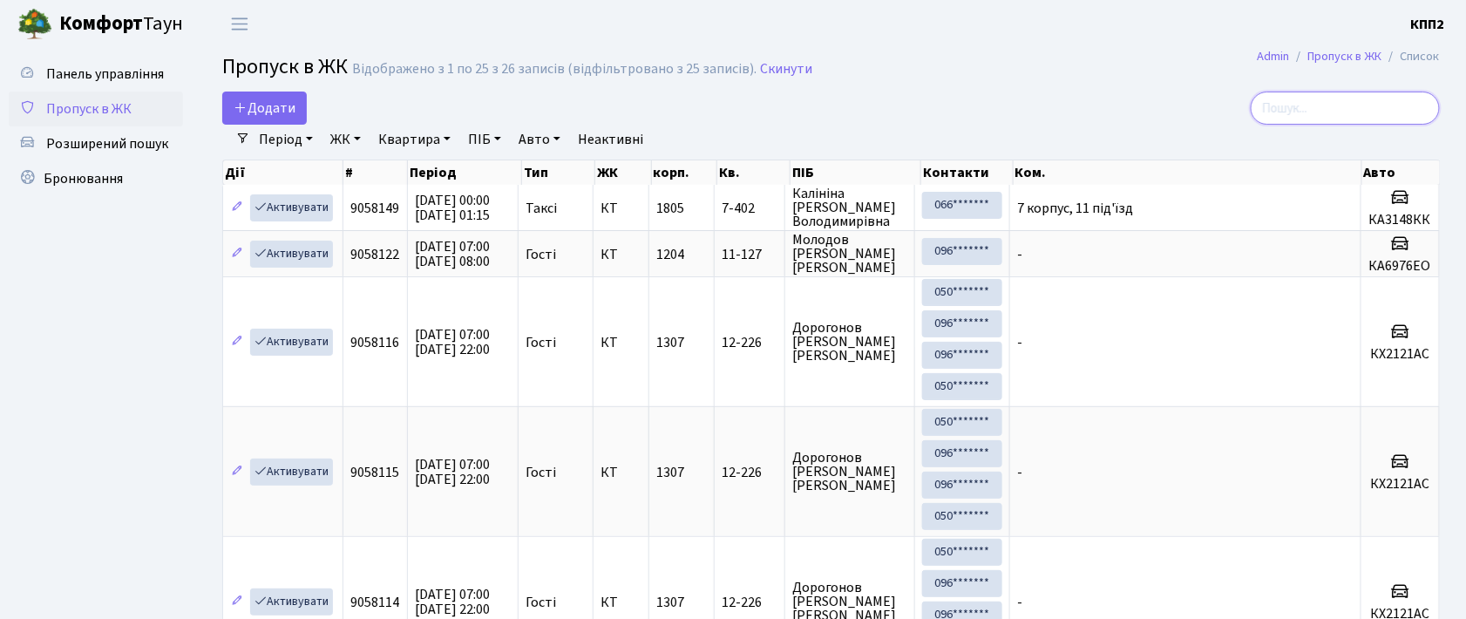
click at [1339, 106] on input "search" at bounding box center [1345, 108] width 189 height 33
click at [276, 105] on span "Додати" at bounding box center [265, 108] width 62 height 19
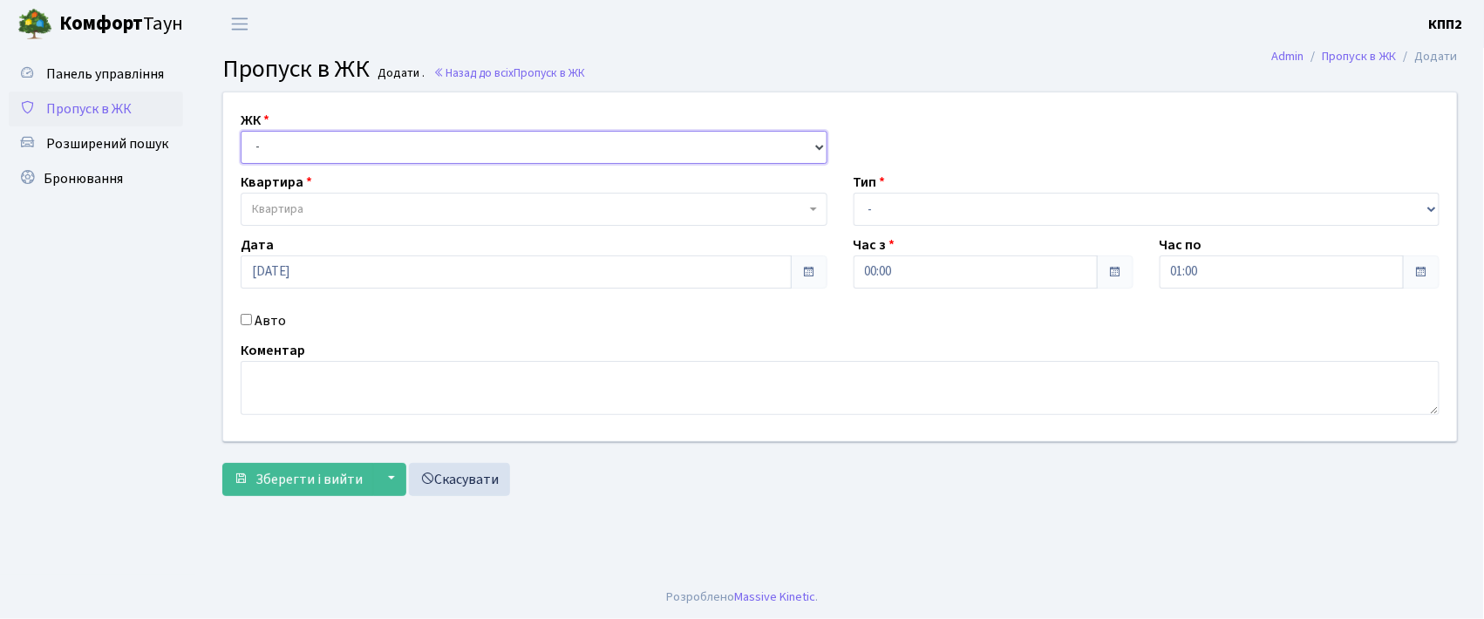
click at [290, 140] on select "- КТ, вул. Регенераторна, 4 КТ2, просп. [STREET_ADDRESS] [STREET_ADDRESS] [PERS…" at bounding box center [534, 147] width 587 height 33
select select "302"
click at [241, 131] on select "- КТ, вул. Регенераторна, 4 КТ2, просп. [STREET_ADDRESS] [STREET_ADDRESS] [PERS…" at bounding box center [534, 147] width 587 height 33
select select
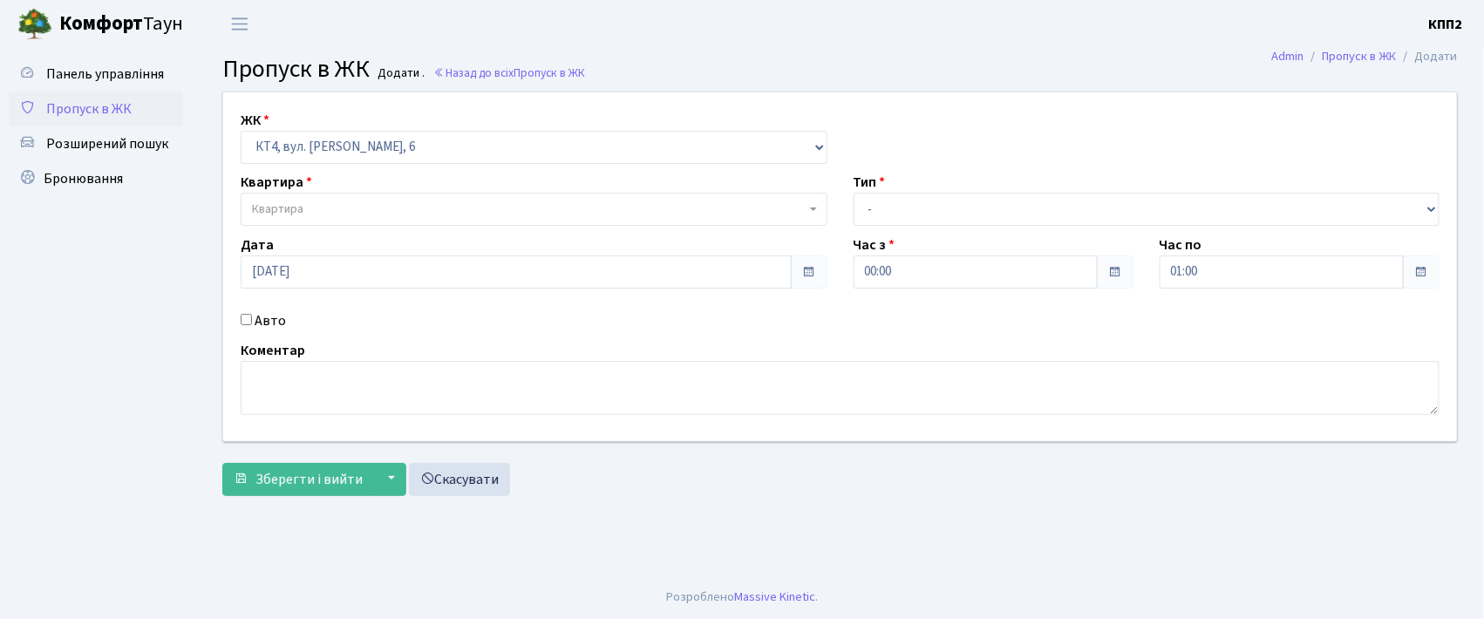
click at [338, 214] on span "Квартира" at bounding box center [529, 209] width 554 height 17
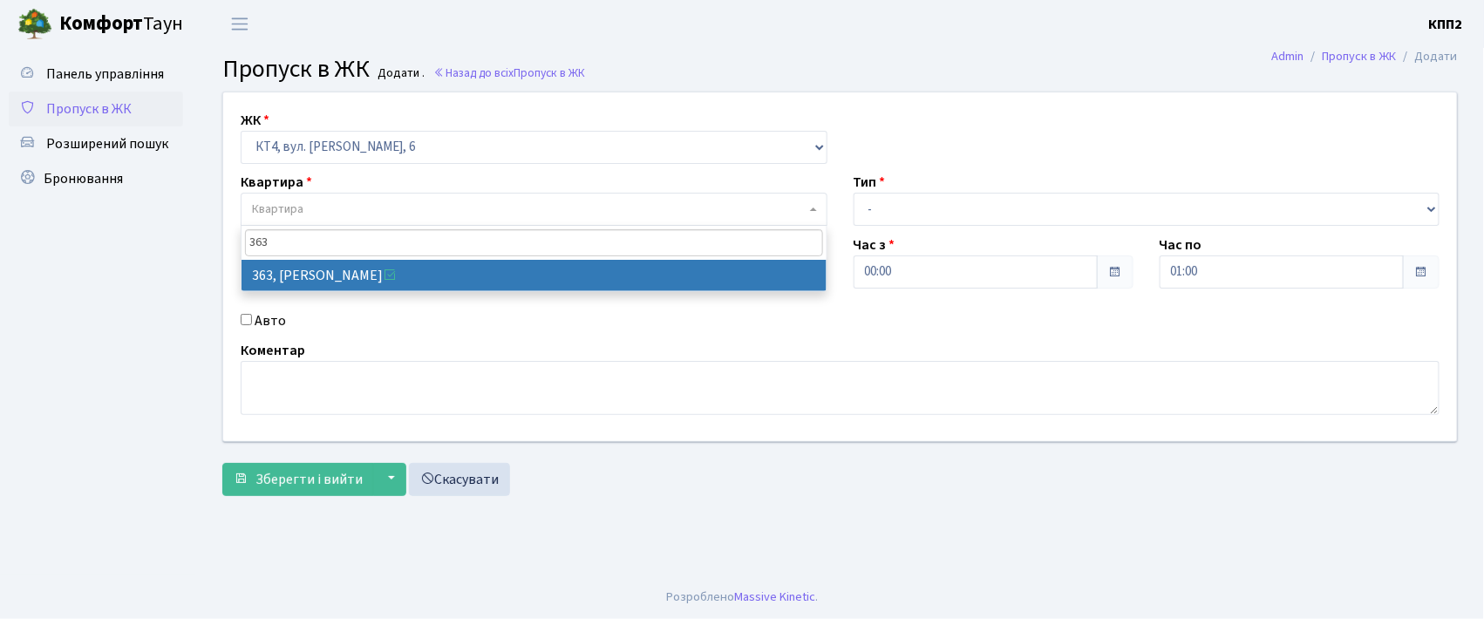
type input "363"
select select "17070"
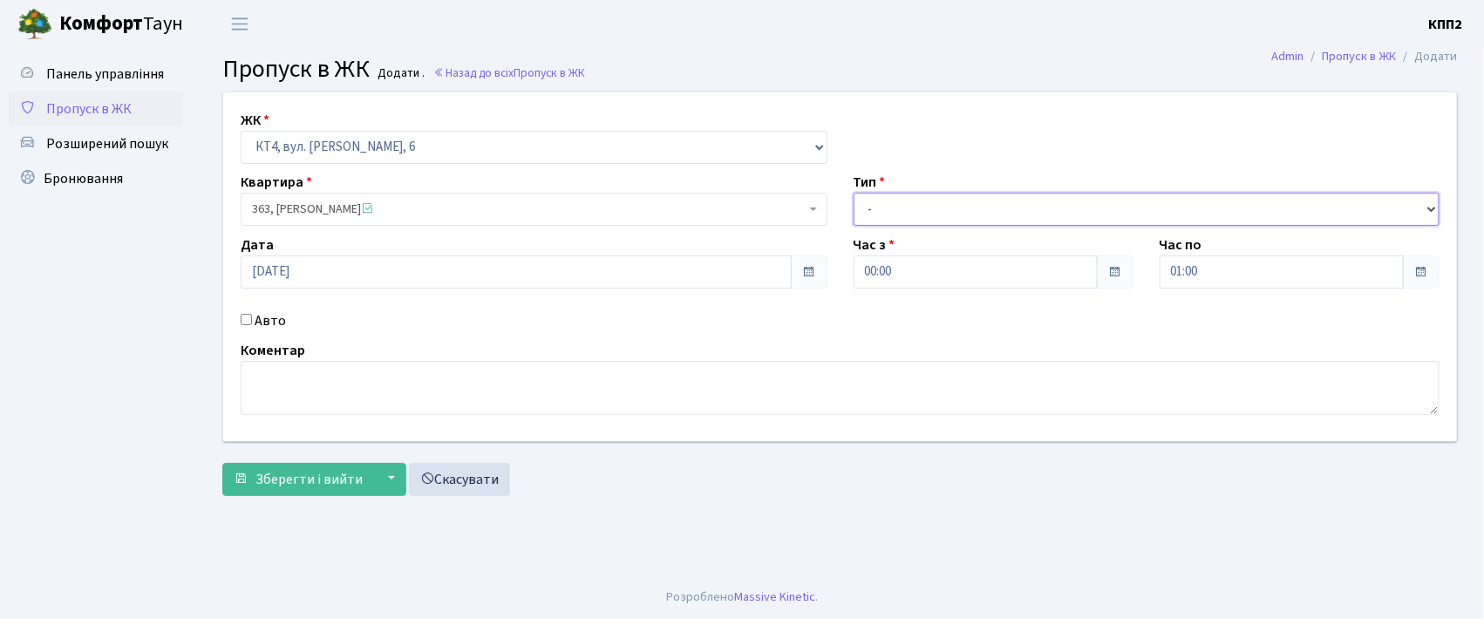
click at [876, 202] on select "- Доставка Таксі Гості Сервіс" at bounding box center [1147, 209] width 587 height 33
select select "3"
click at [854, 193] on select "- Доставка Таксі Гості Сервіс" at bounding box center [1147, 209] width 587 height 33
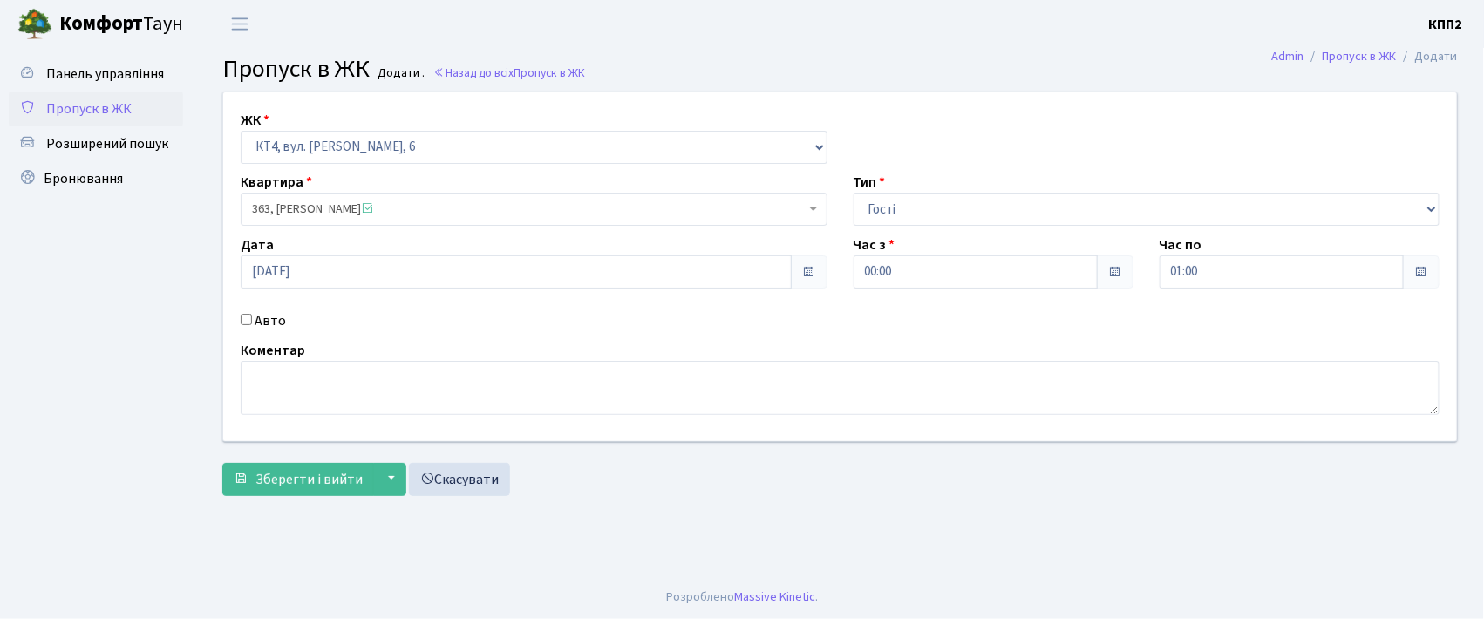
click at [242, 321] on input "Авто" at bounding box center [246, 319] width 11 height 11
checkbox input "true"
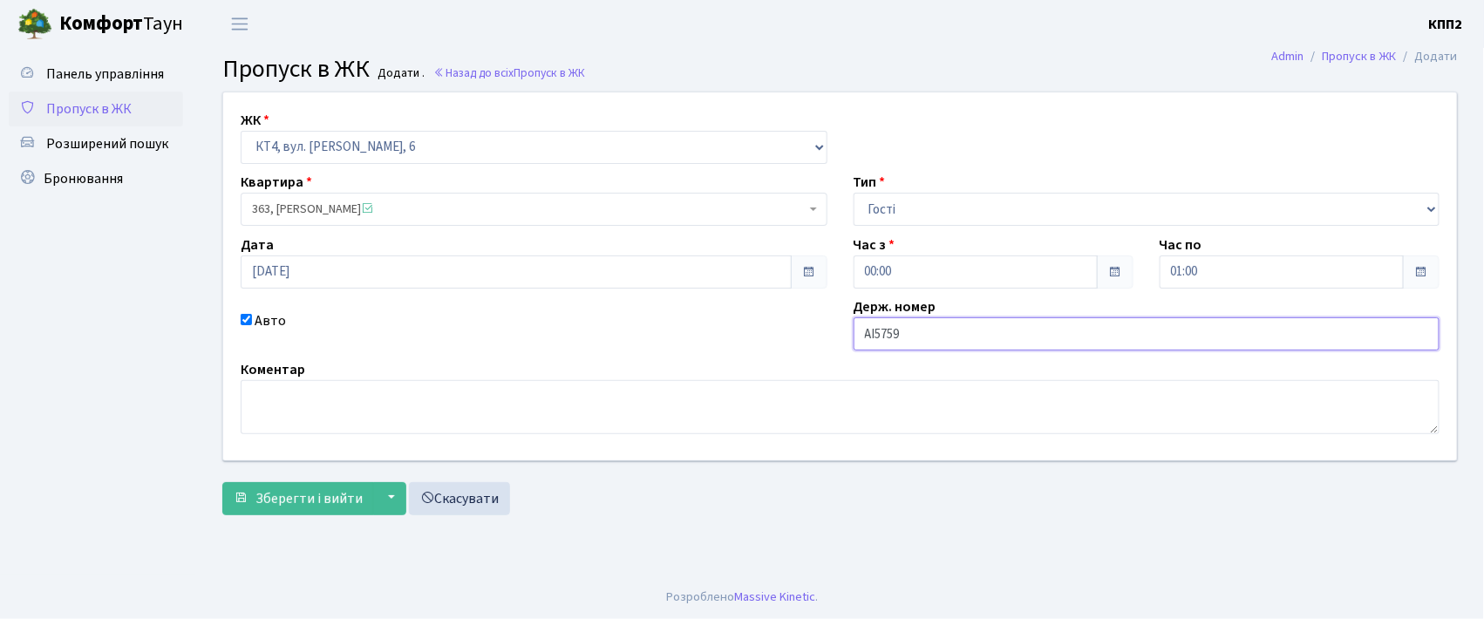
type input "АІ5759YА"
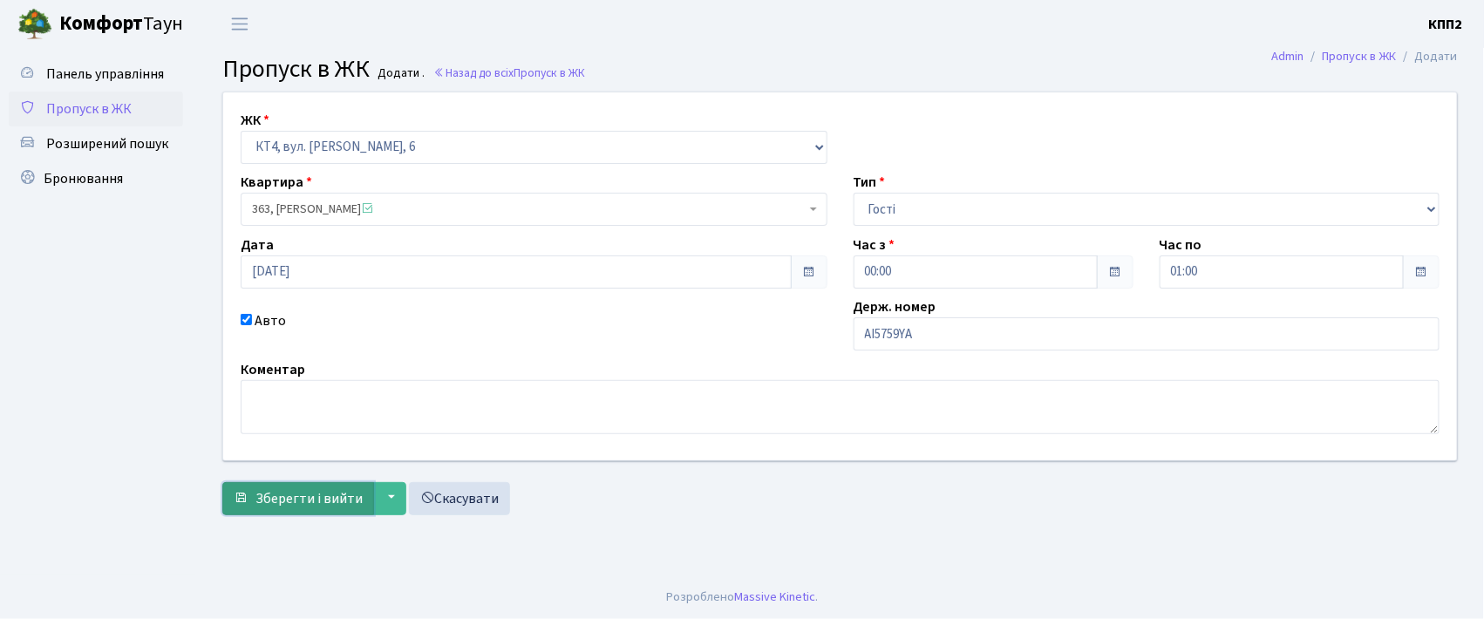
click at [321, 495] on span "Зберегти і вийти" at bounding box center [308, 498] width 107 height 19
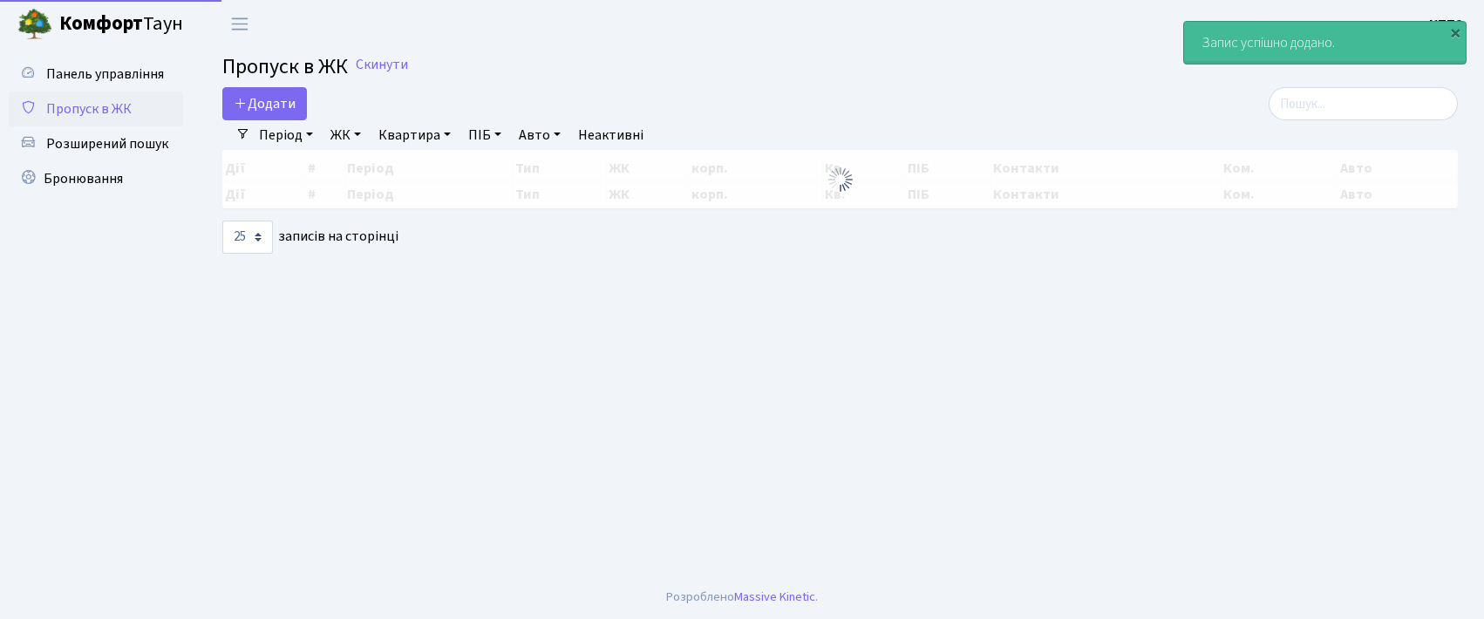
select select "25"
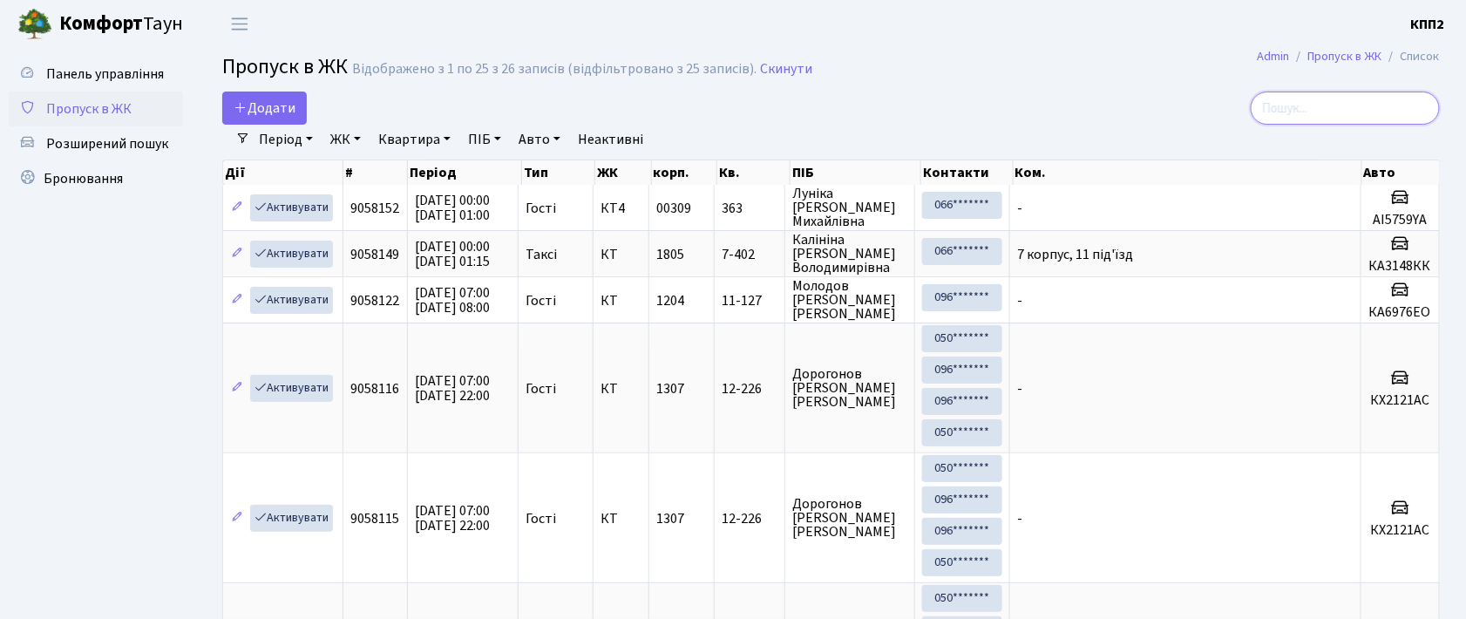
click at [1316, 112] on input "search" at bounding box center [1345, 108] width 189 height 33
